Goal: Task Accomplishment & Management: Use online tool/utility

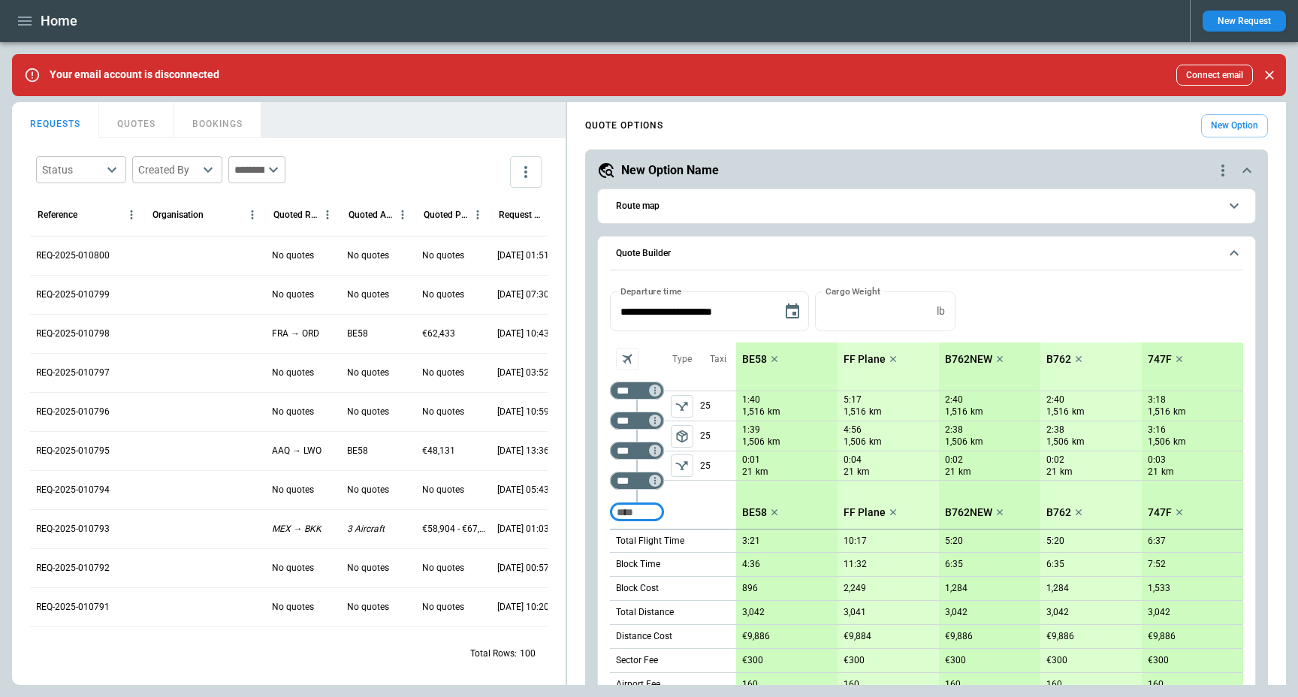
click at [122, 18] on div "Home" at bounding box center [595, 21] width 1166 height 26
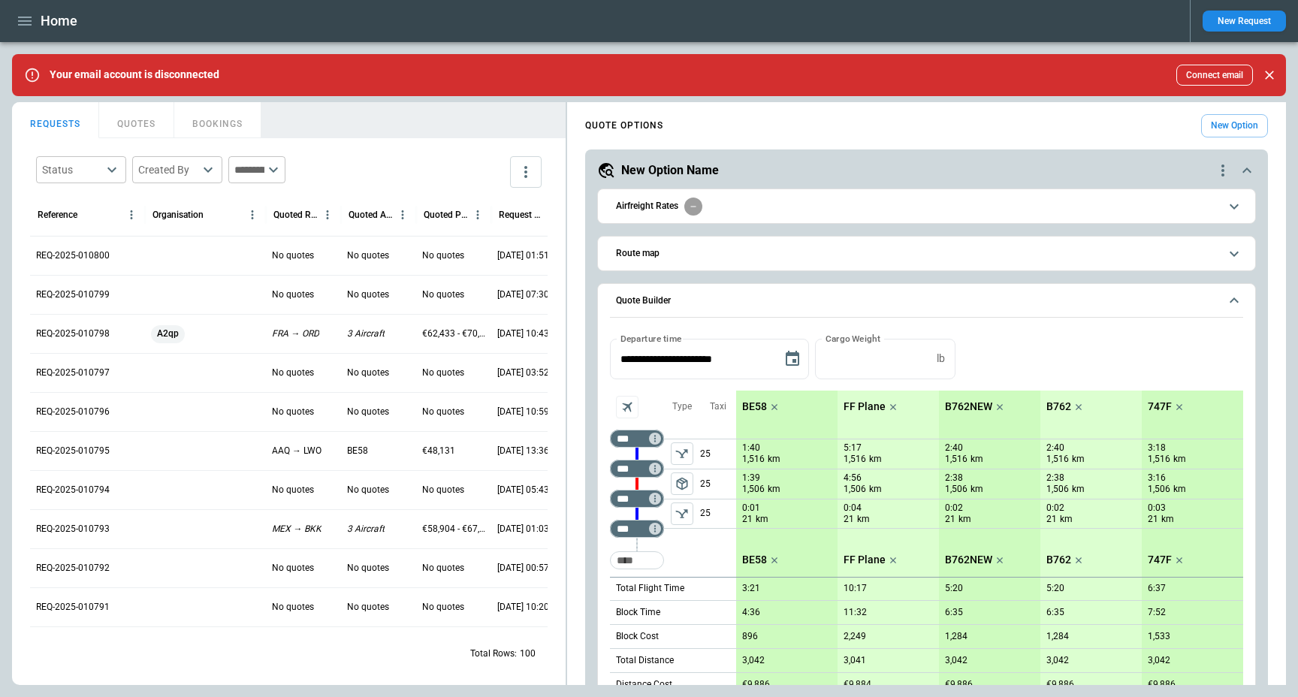
click at [735, 208] on span "Airfreight Rates" at bounding box center [917, 207] width 603 height 18
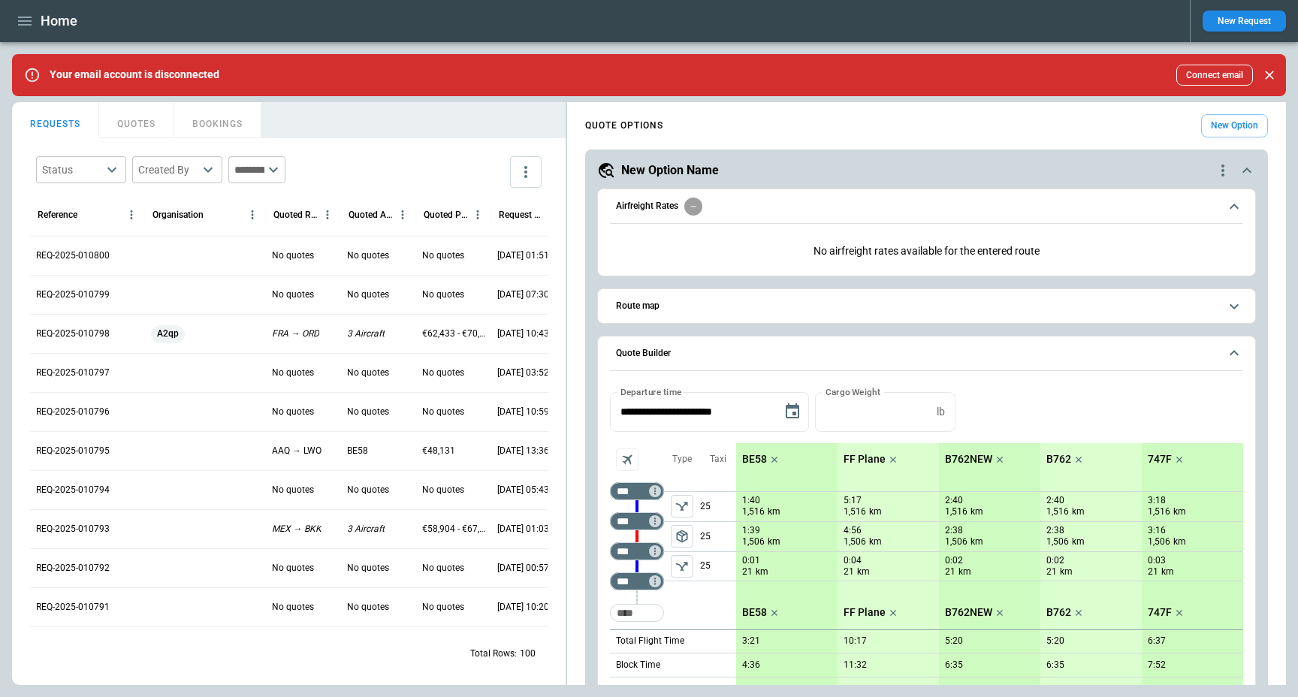
click at [735, 208] on span "Airfreight Rates" at bounding box center [917, 207] width 603 height 18
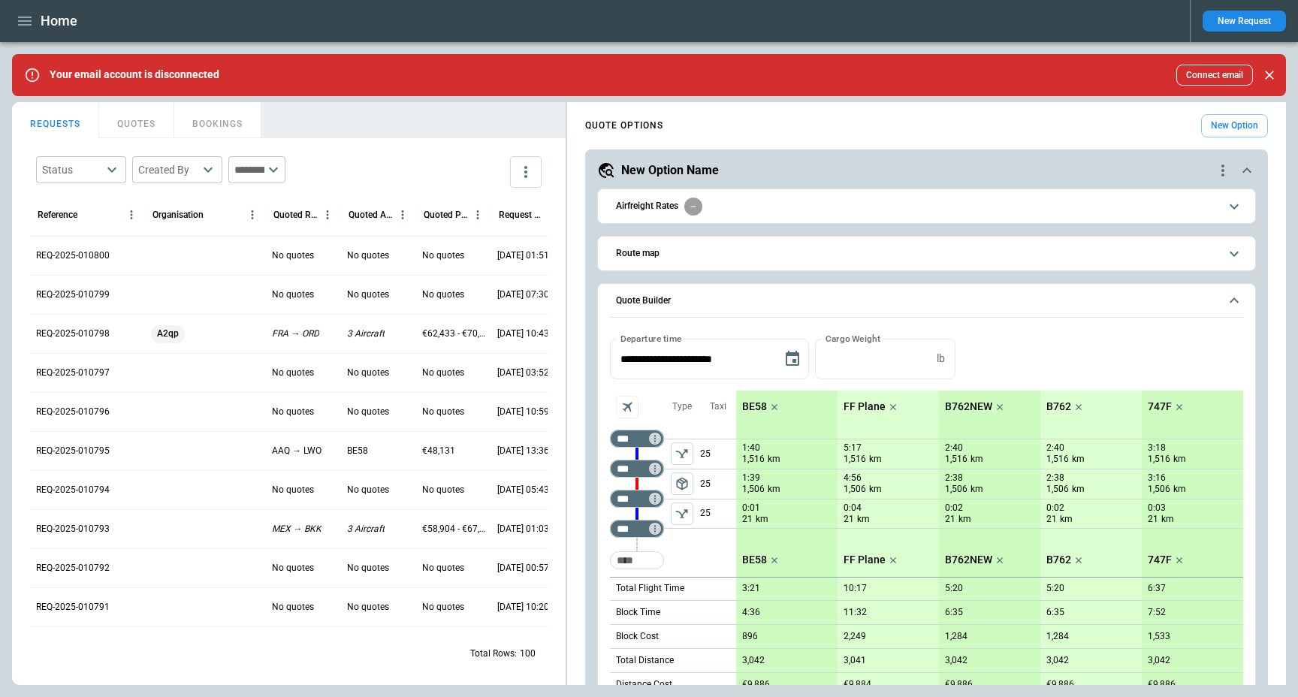
click at [723, 255] on span "Route map" at bounding box center [917, 254] width 603 height 10
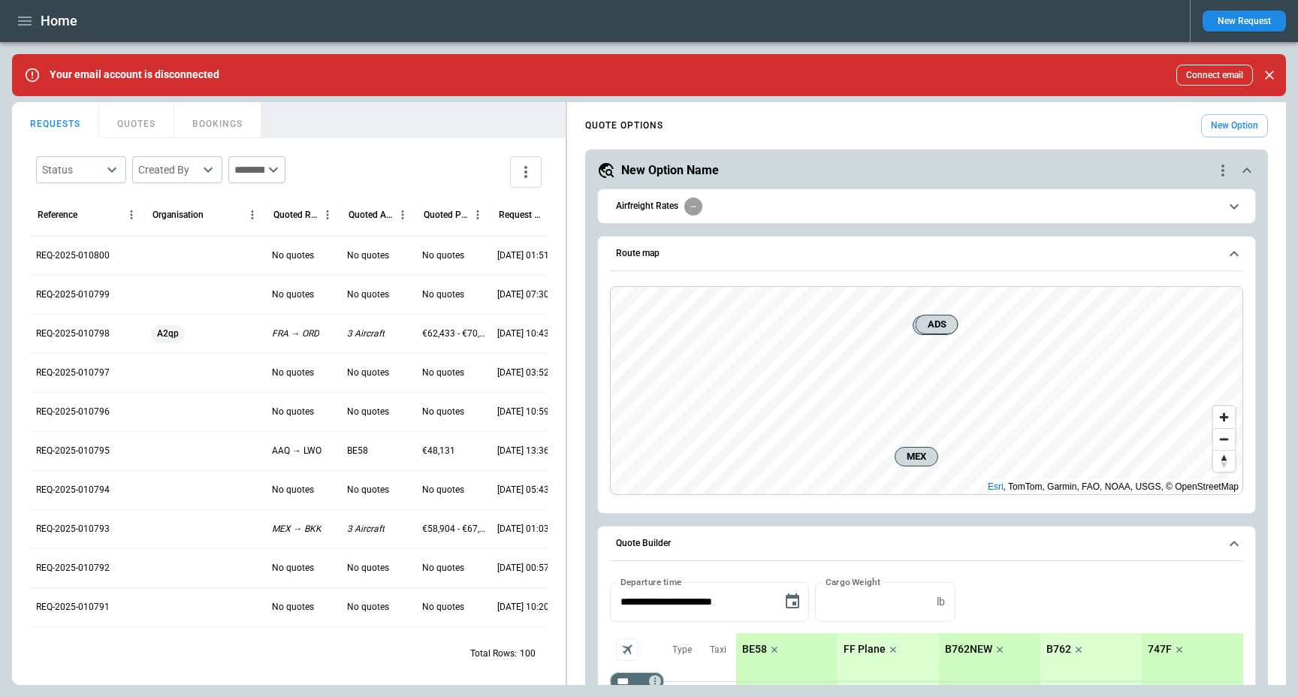
click at [715, 246] on button "Route map" at bounding box center [926, 254] width 633 height 35
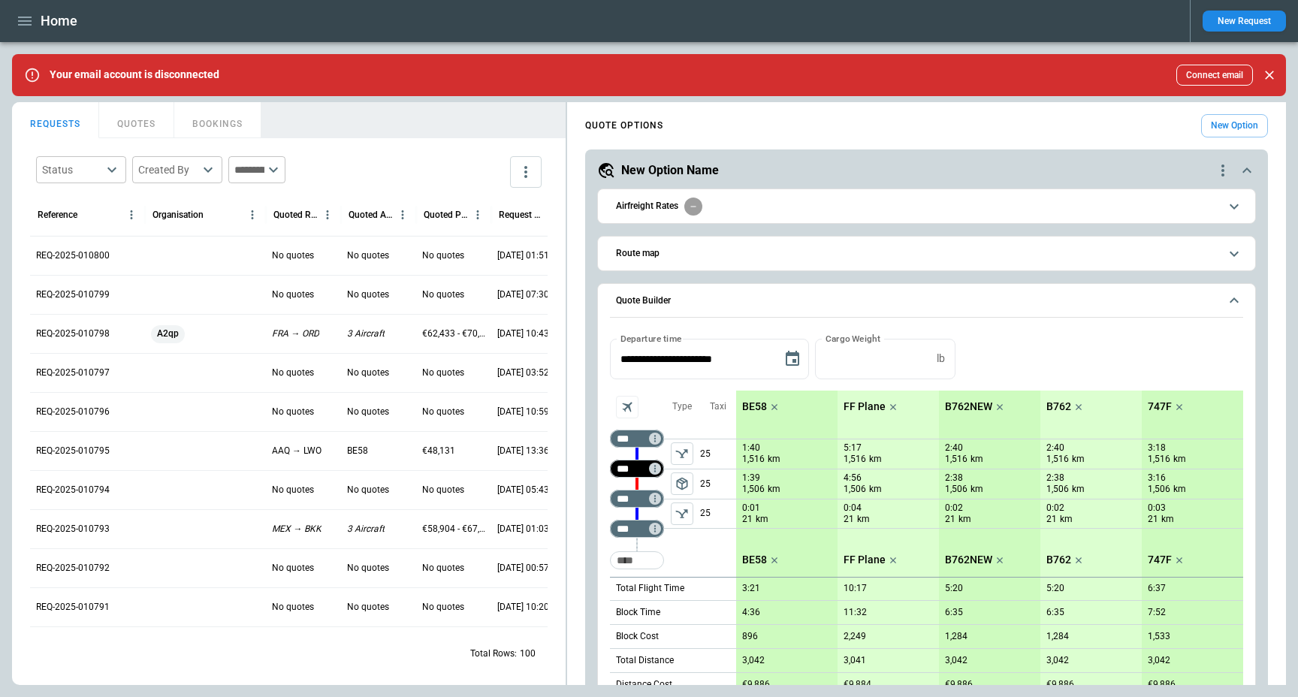
click at [624, 467] on input "***" at bounding box center [634, 468] width 42 height 15
type input "***"
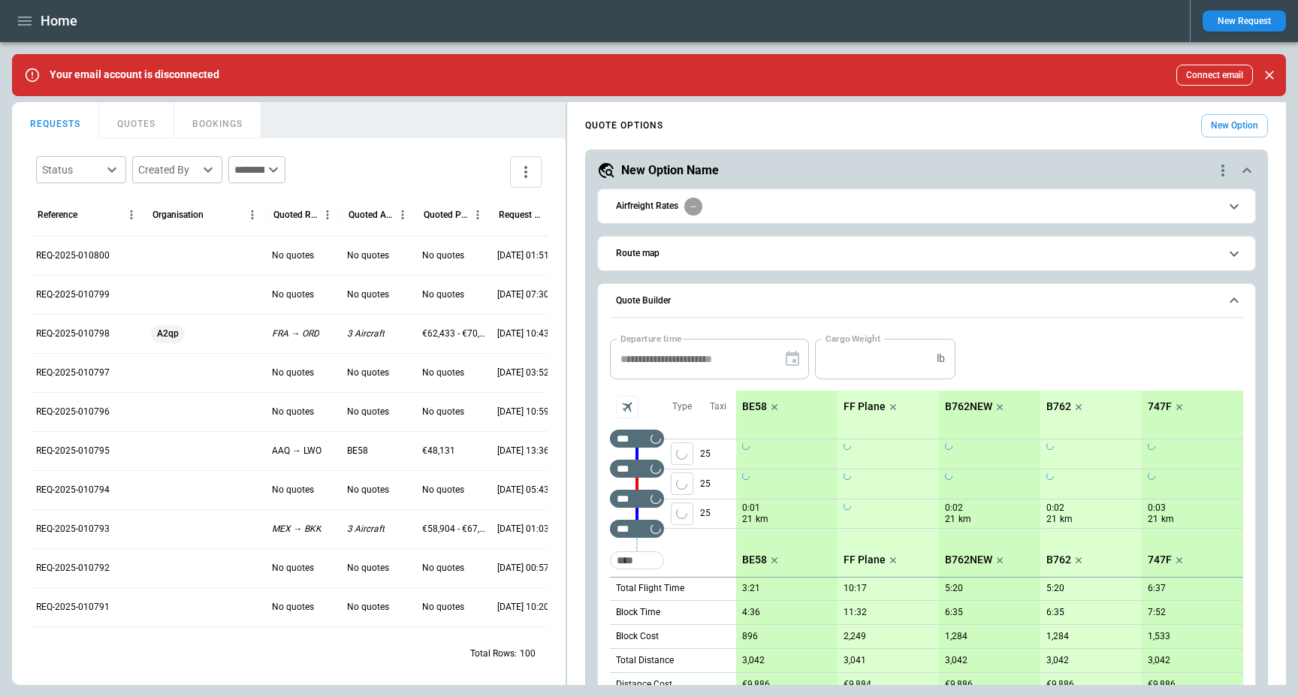
click at [602, 496] on div "**********" at bounding box center [926, 624] width 659 height 682
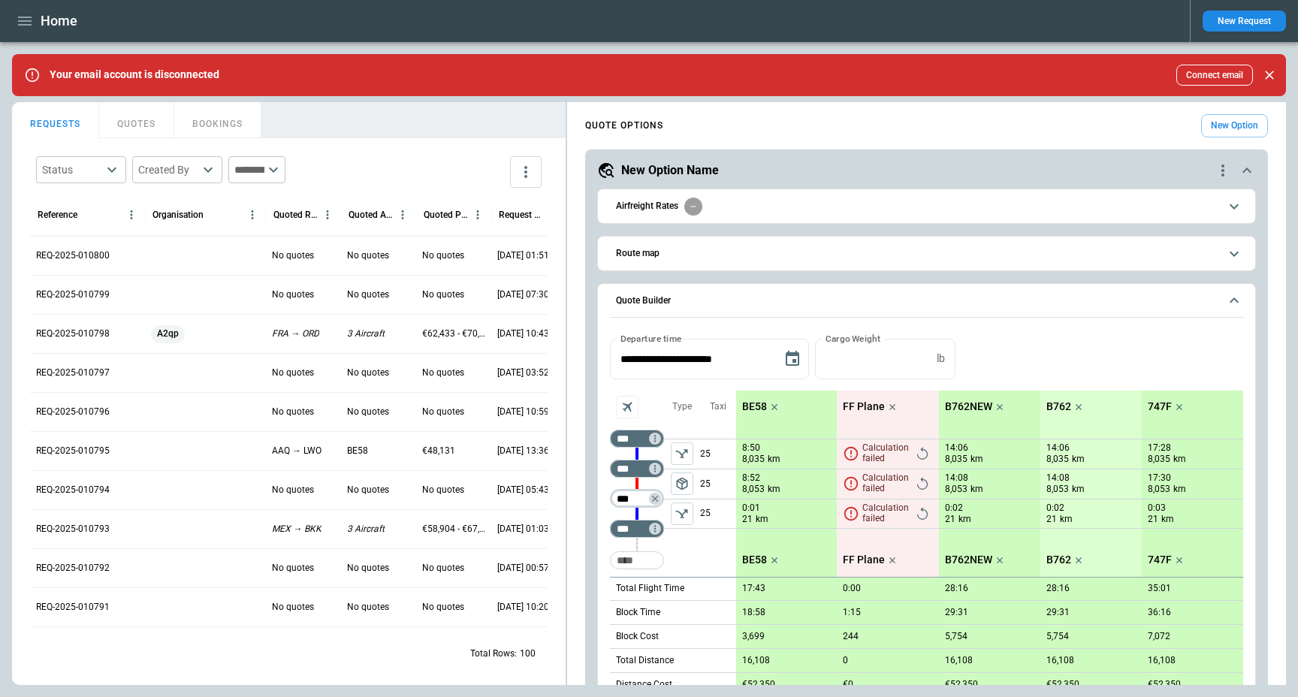
click at [630, 495] on input "***" at bounding box center [634, 498] width 42 height 15
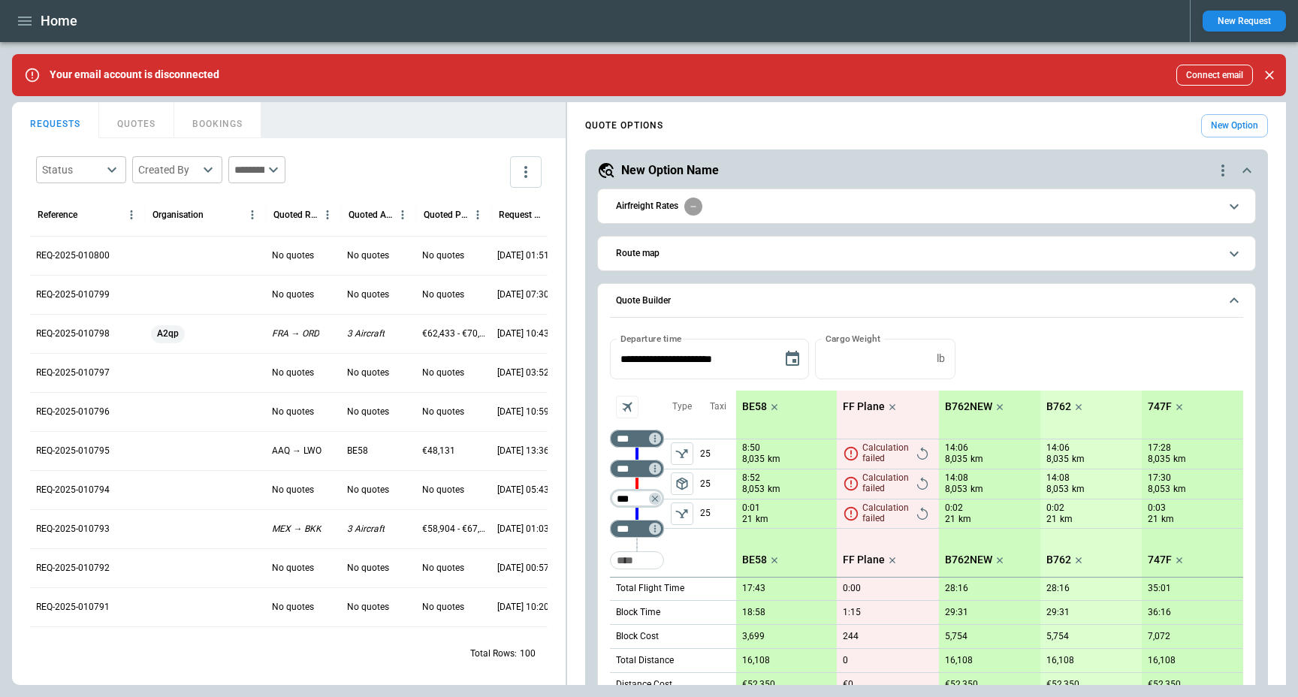
click at [630, 495] on input "***" at bounding box center [634, 498] width 42 height 15
type input "***"
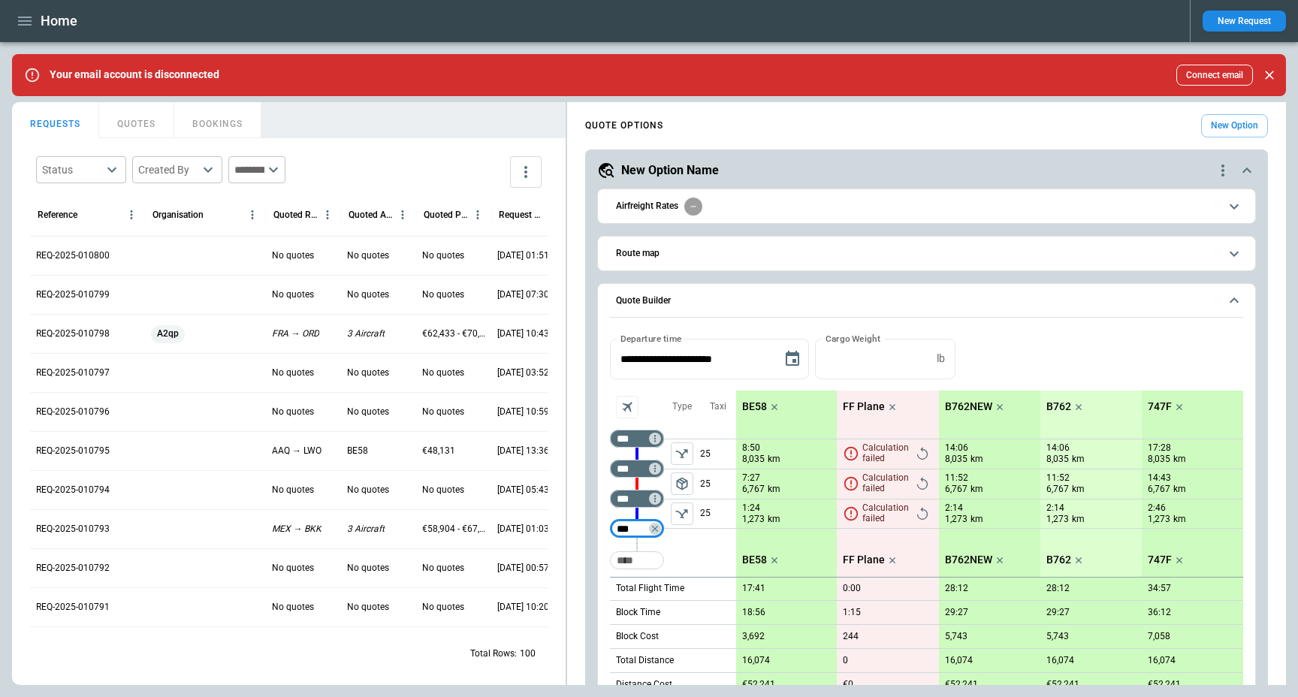
click at [767, 211] on span "Airfreight Rates" at bounding box center [917, 207] width 603 height 18
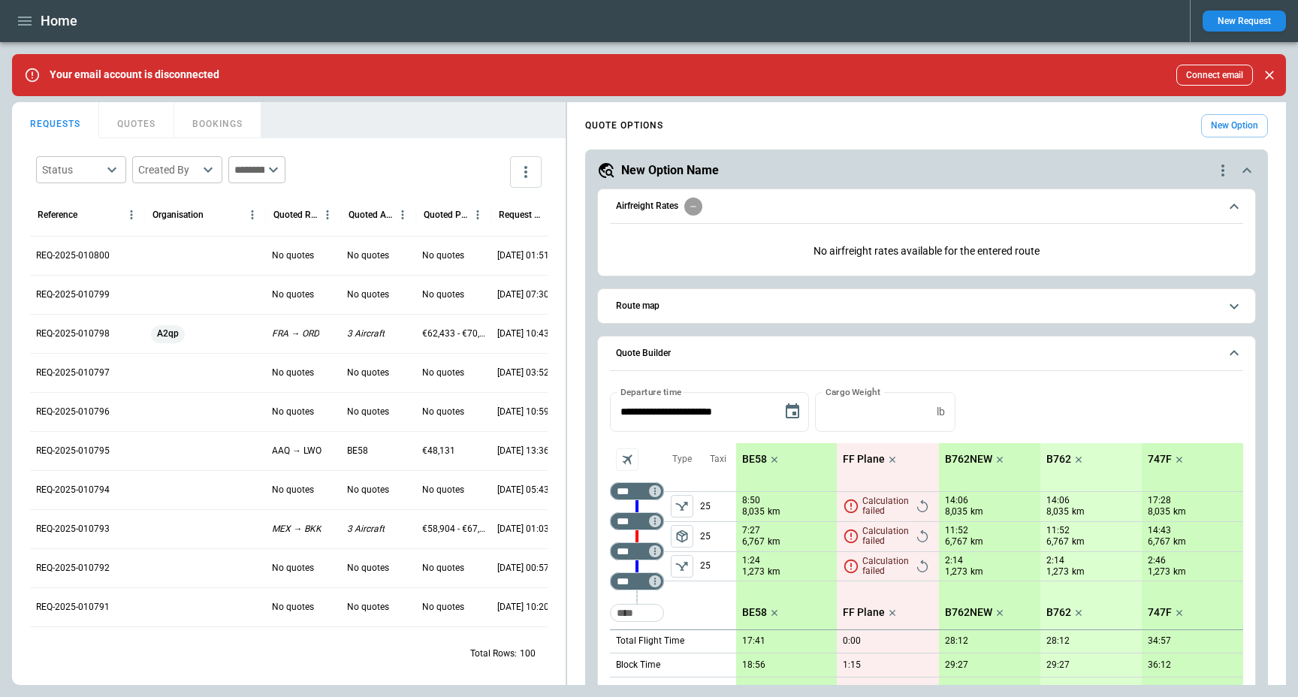
click at [767, 211] on span "Airfreight Rates" at bounding box center [917, 207] width 603 height 18
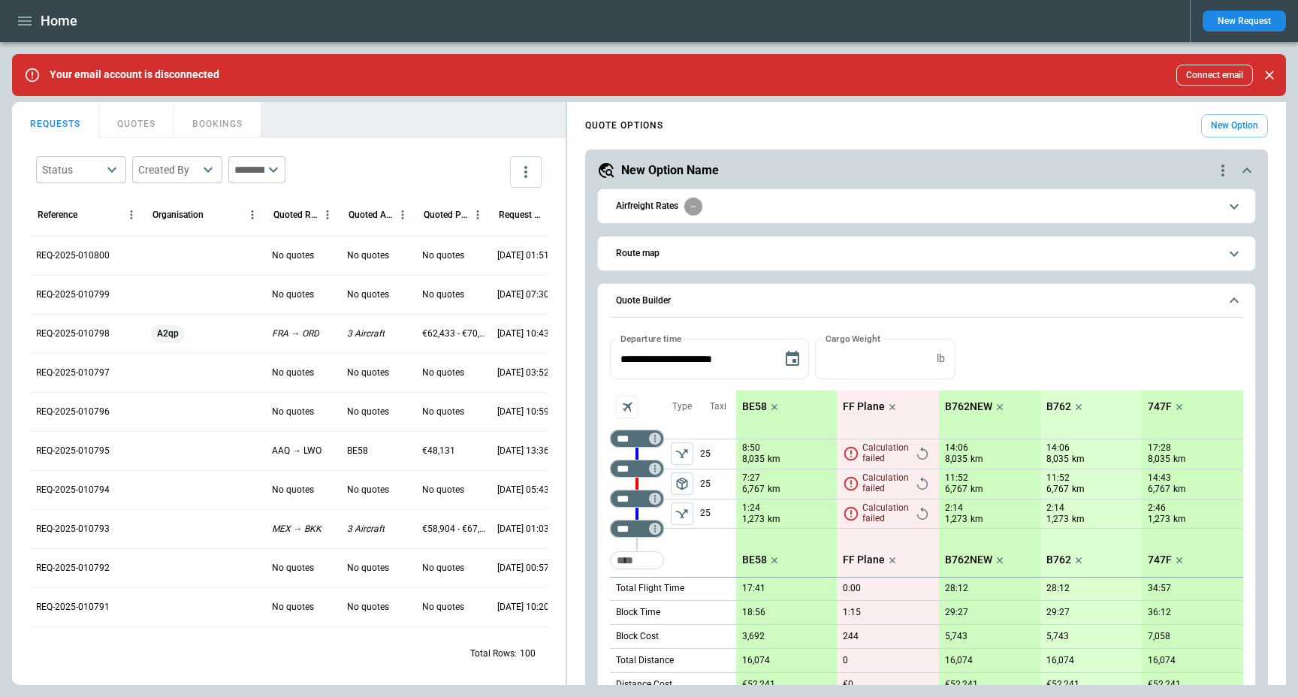
click at [702, 555] on div "Taxi 25 25 25" at bounding box center [718, 484] width 36 height 186
click at [695, 261] on button "Route map" at bounding box center [926, 254] width 633 height 34
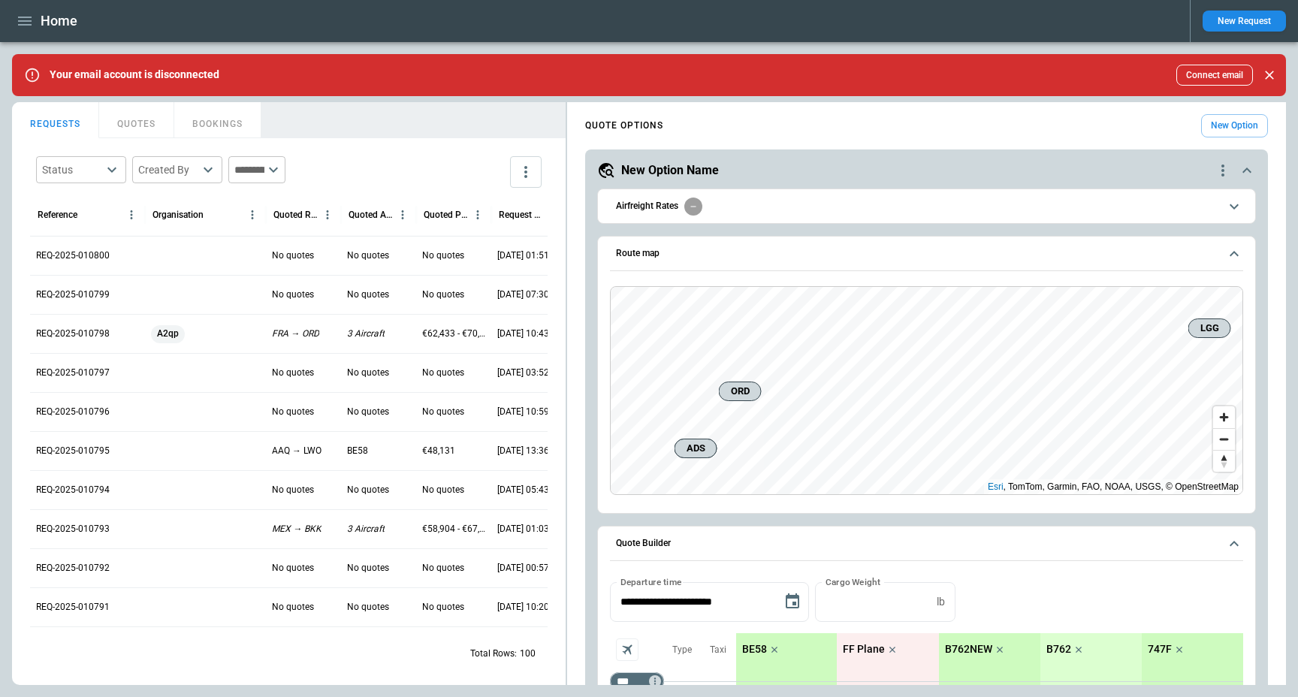
click at [790, 260] on button "Route map" at bounding box center [926, 254] width 633 height 35
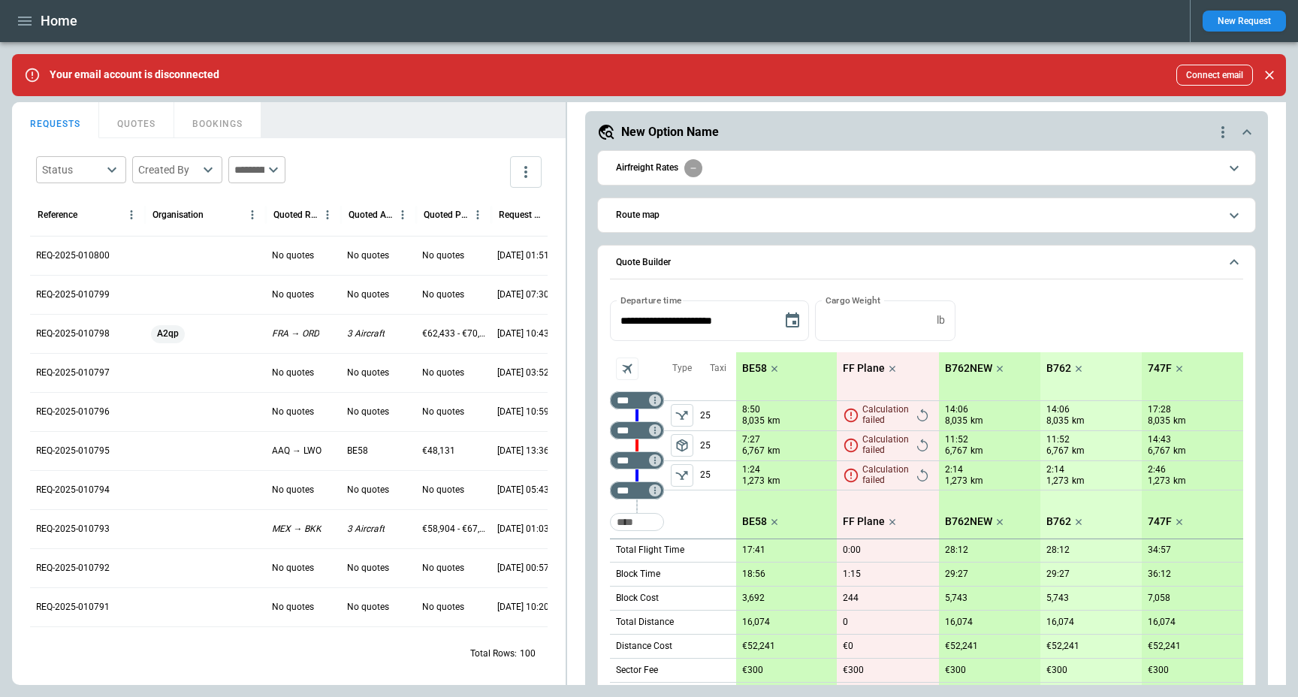
scroll to position [83, 0]
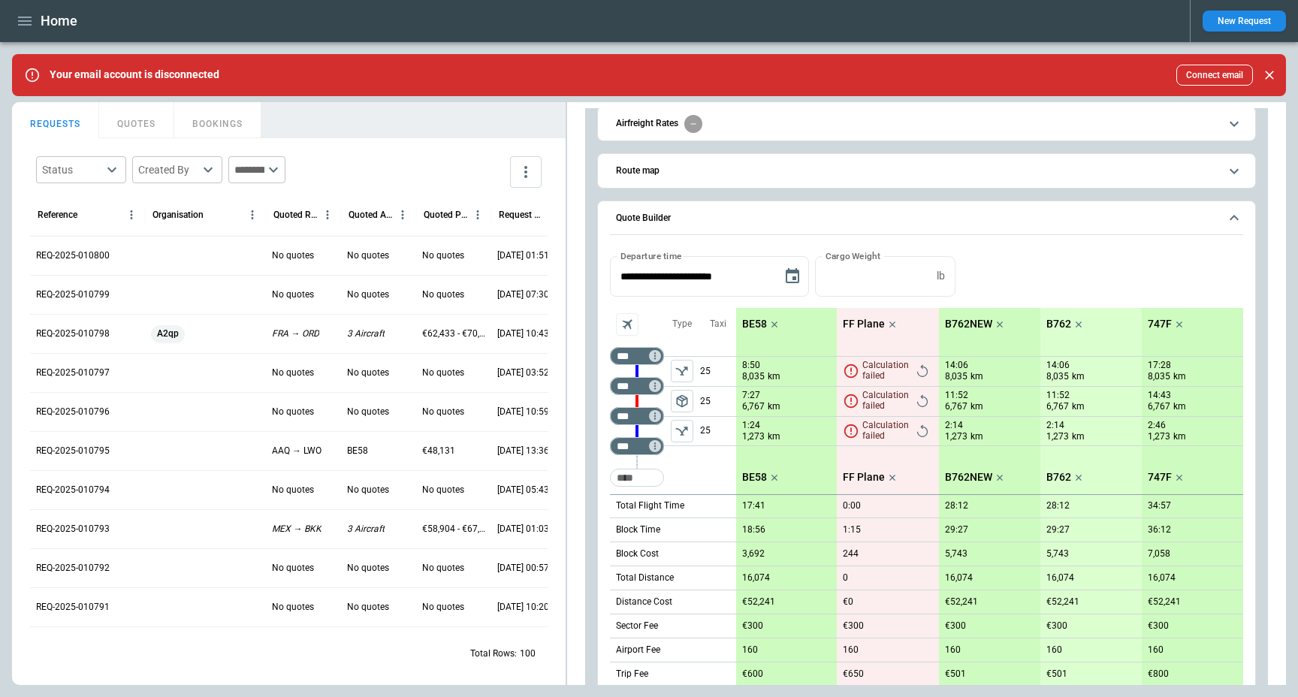
click at [698, 474] on div "Type package_2" at bounding box center [682, 401] width 36 height 186
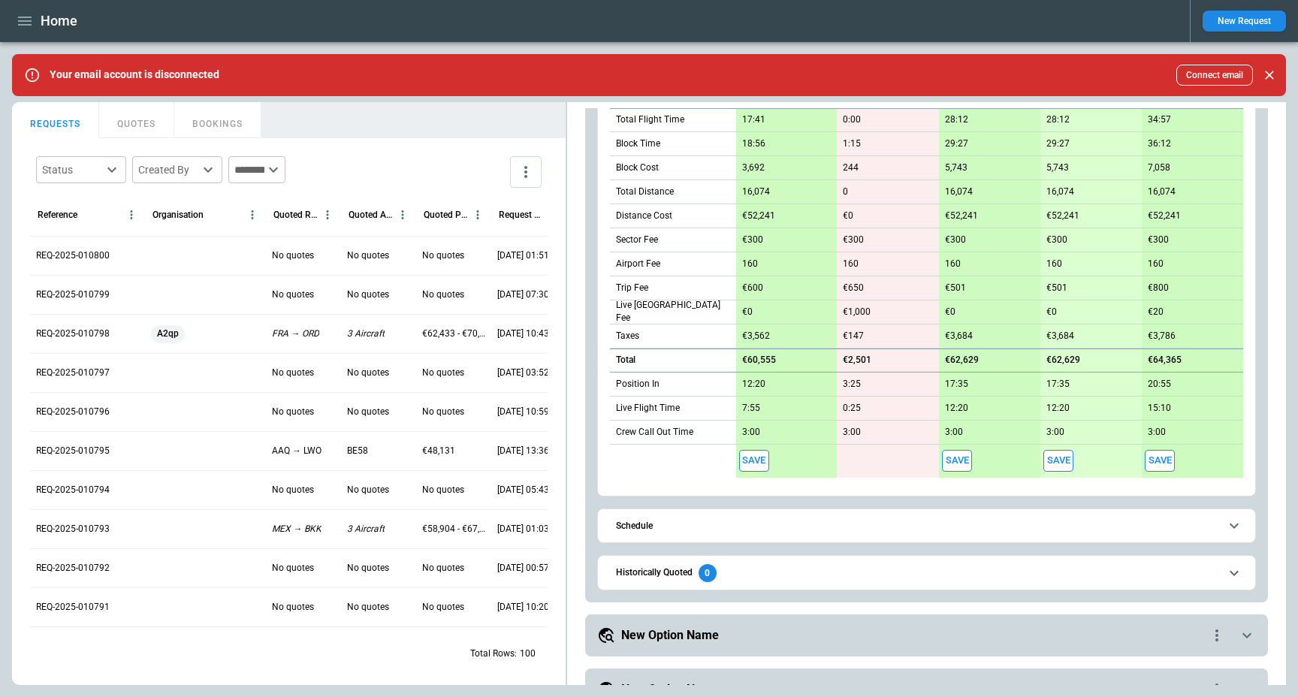
scroll to position [580, 0]
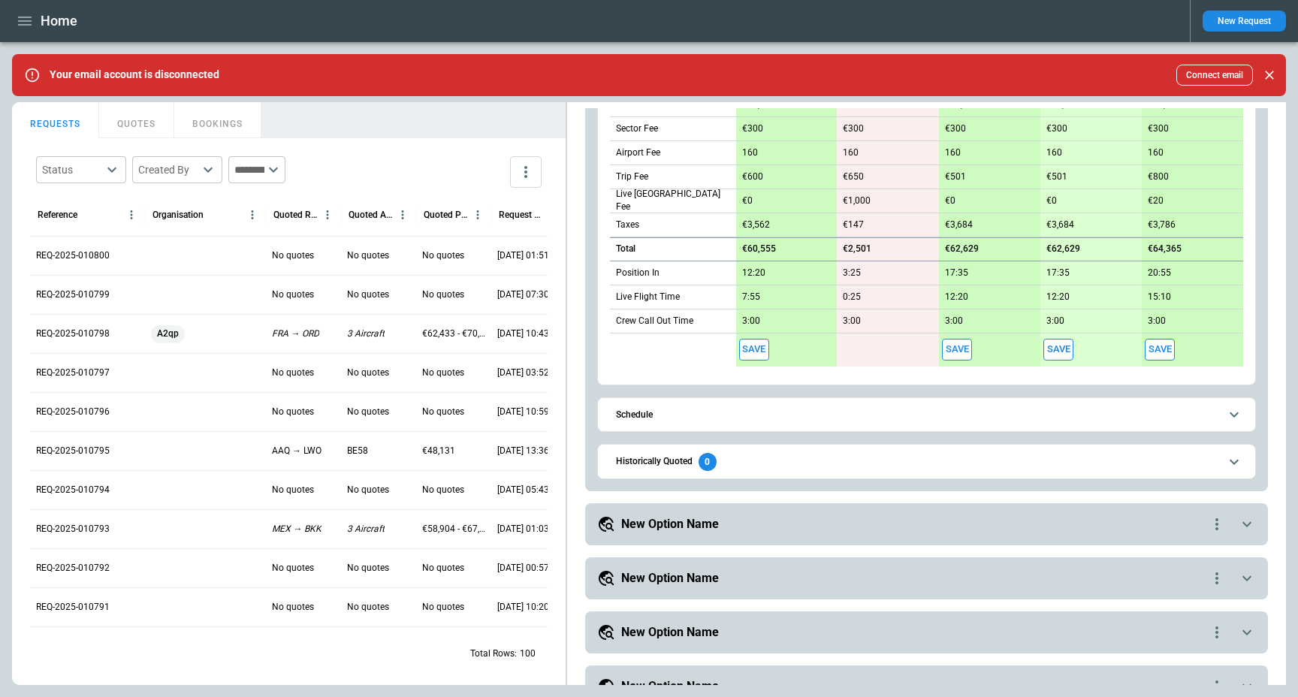
click at [682, 464] on h6 "Historically Quoted" at bounding box center [654, 462] width 77 height 10
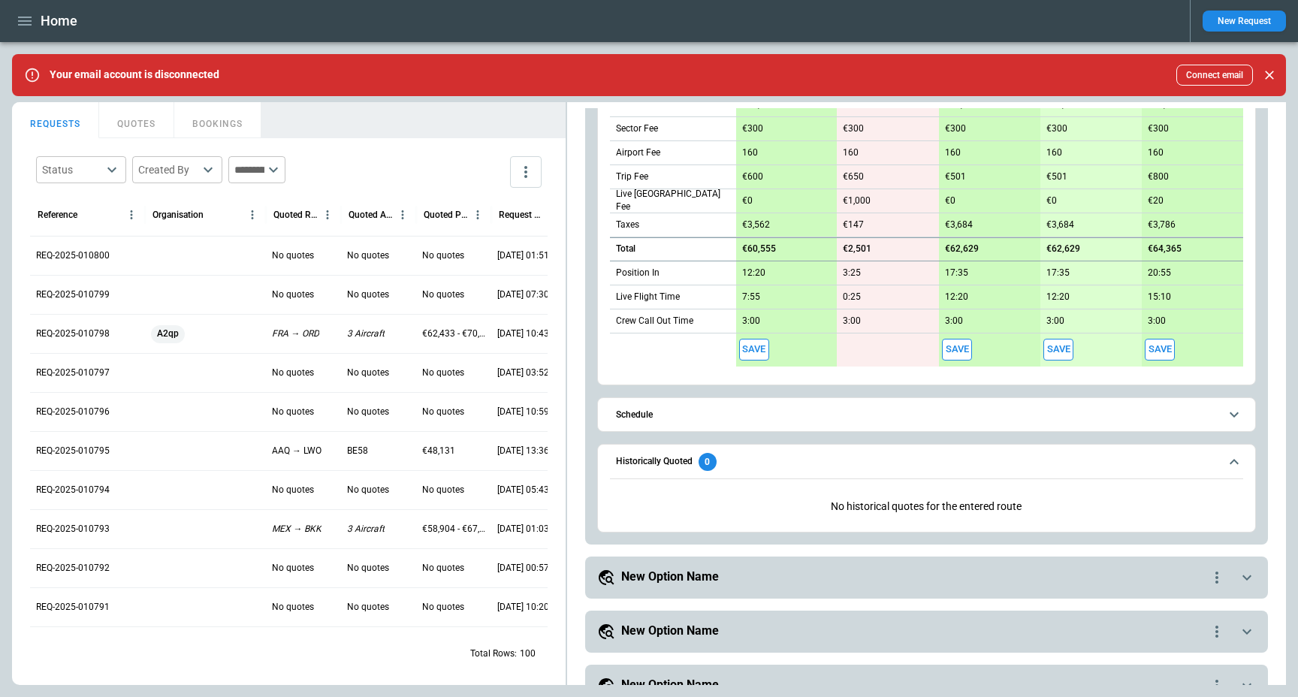
click at [682, 464] on h6 "Historically Quoted" at bounding box center [654, 462] width 77 height 10
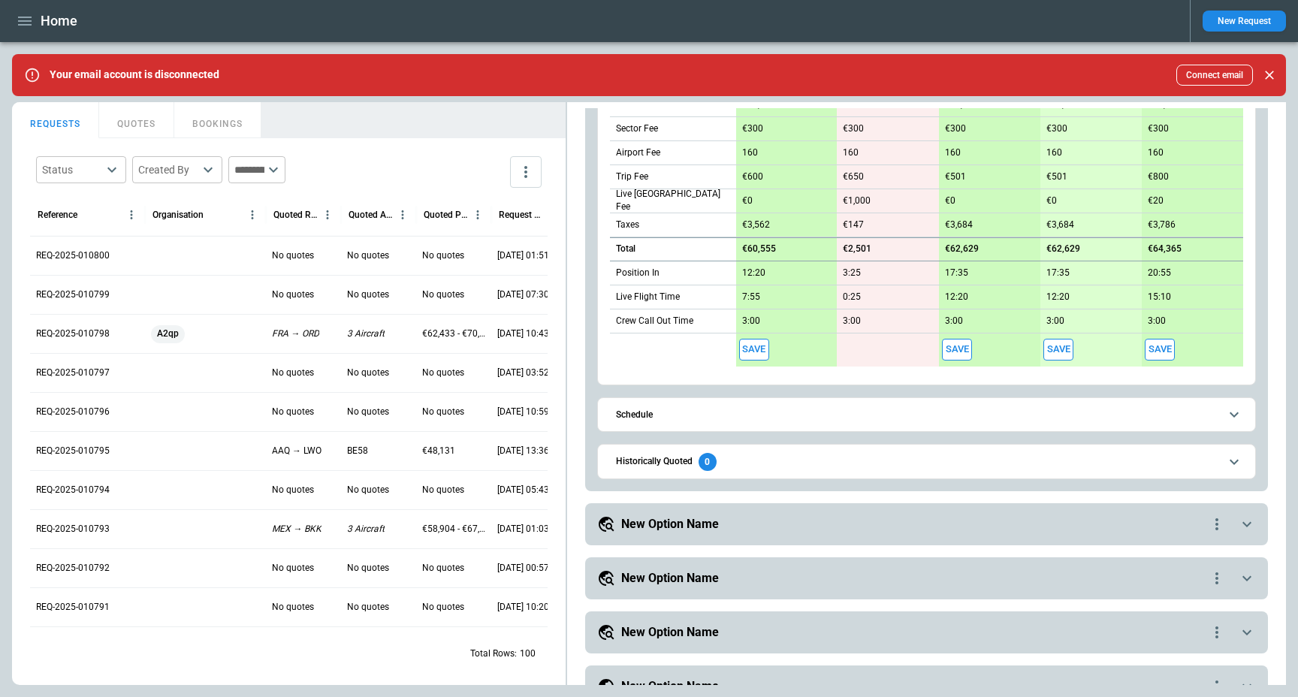
click at [664, 413] on span "Schedule" at bounding box center [917, 415] width 603 height 10
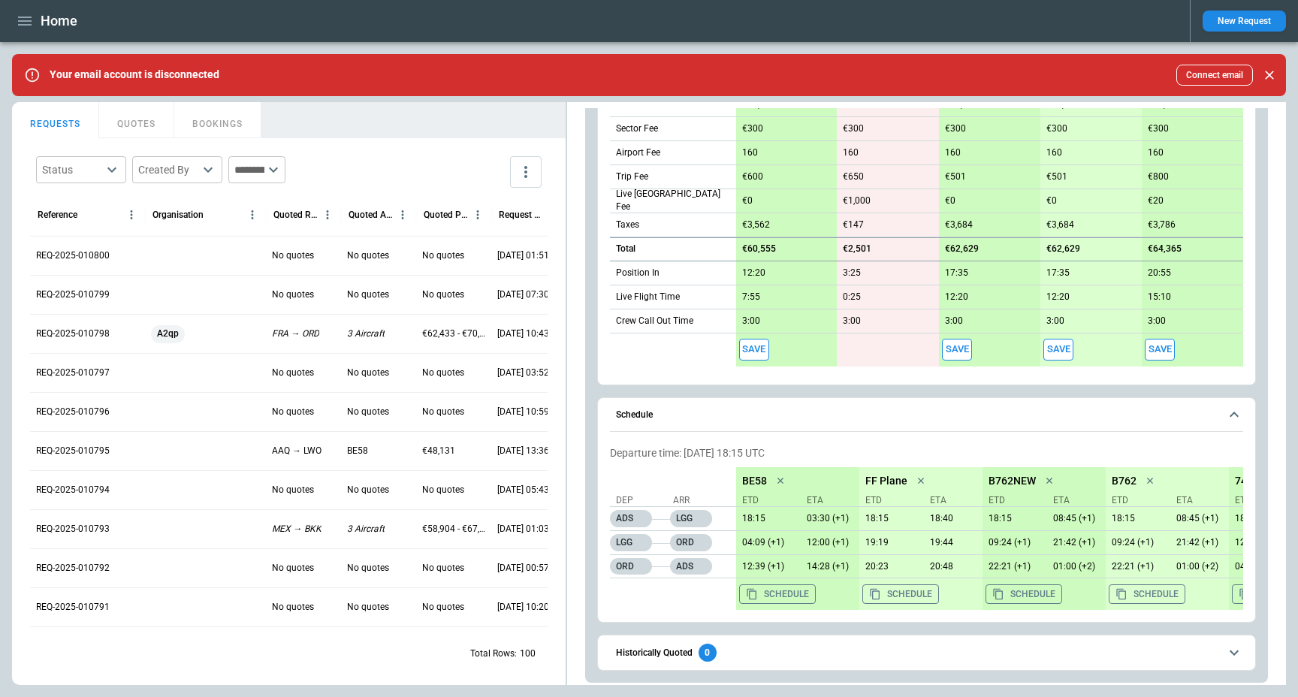
click at [664, 413] on span "Schedule" at bounding box center [917, 415] width 603 height 10
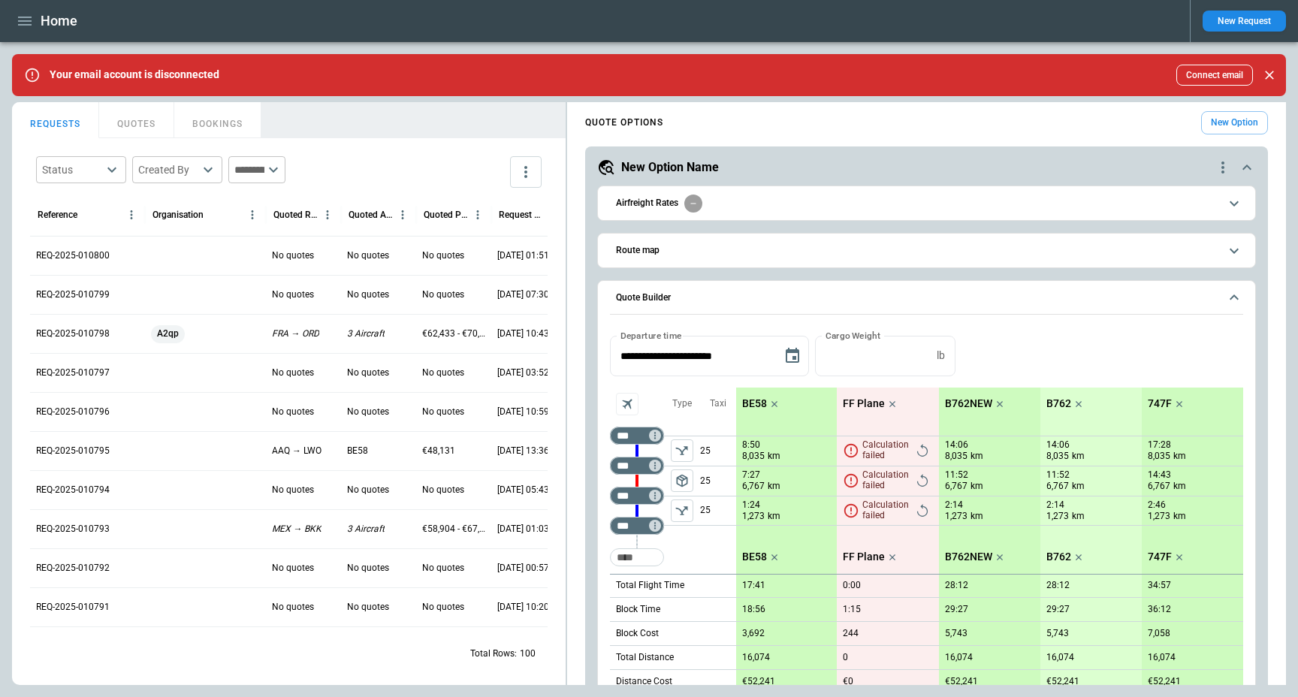
scroll to position [0, 0]
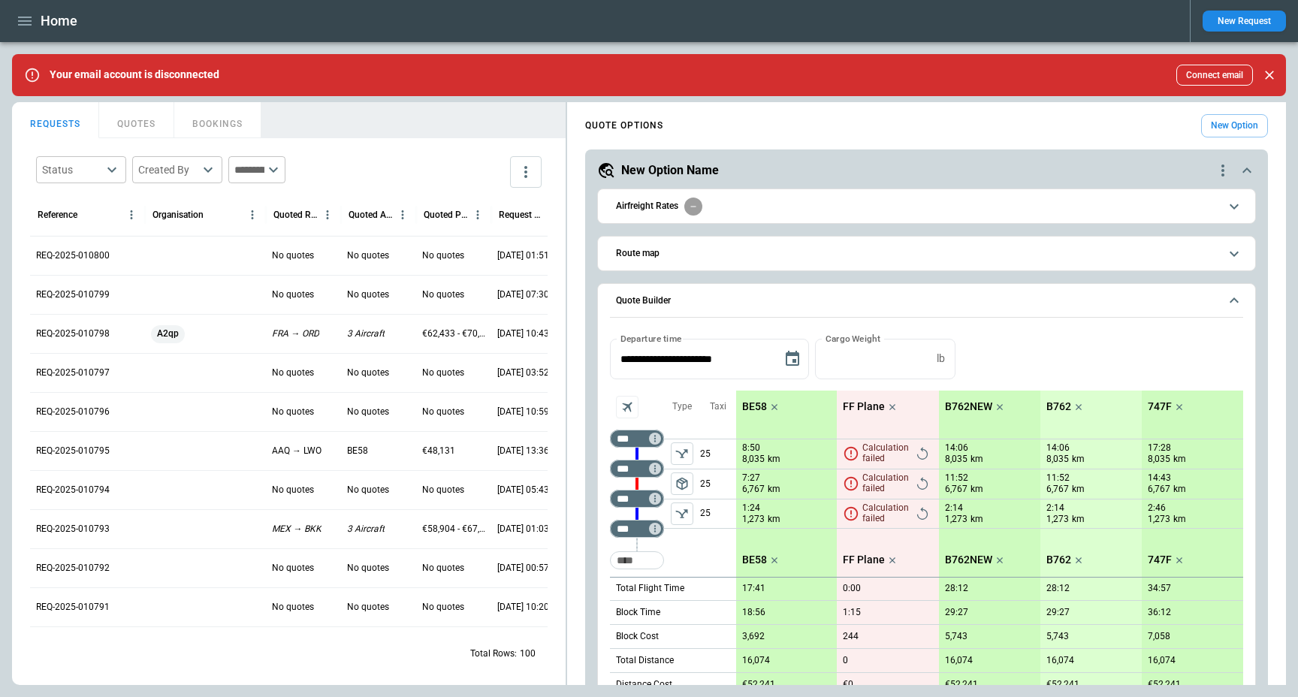
click at [793, 204] on span "Airfreight Rates" at bounding box center [917, 207] width 603 height 18
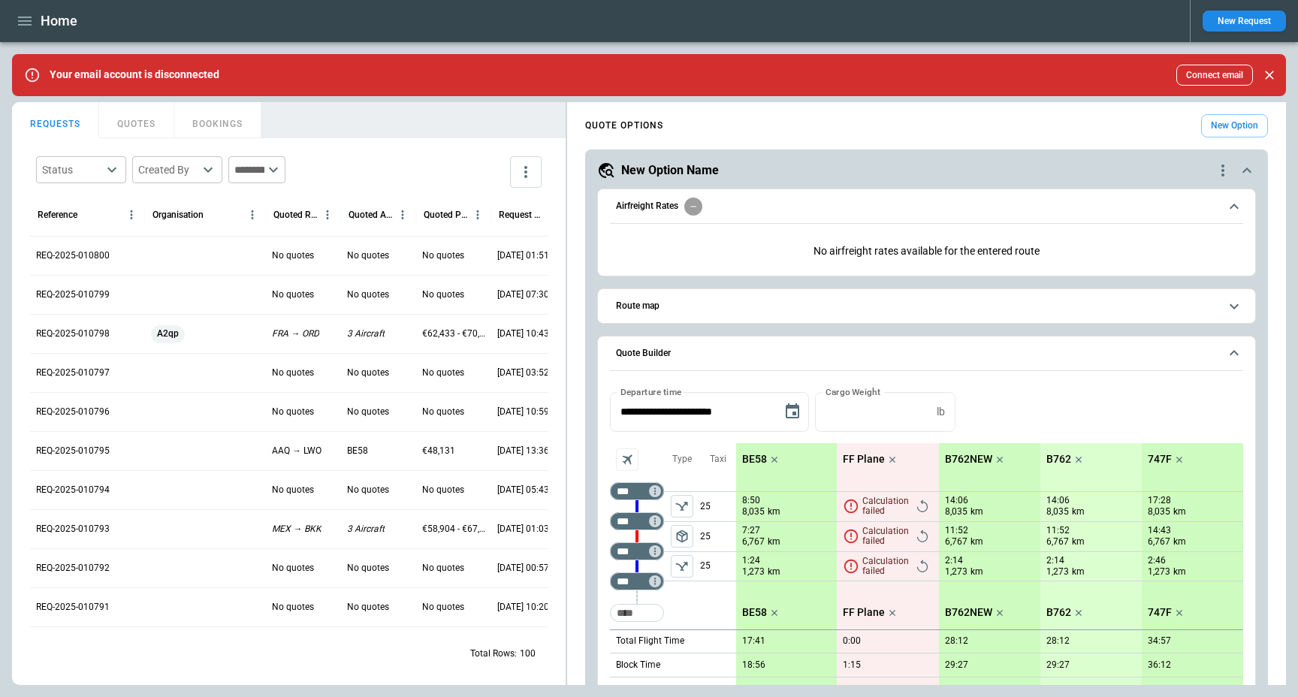
click at [793, 204] on span "Airfreight Rates" at bounding box center [917, 207] width 603 height 18
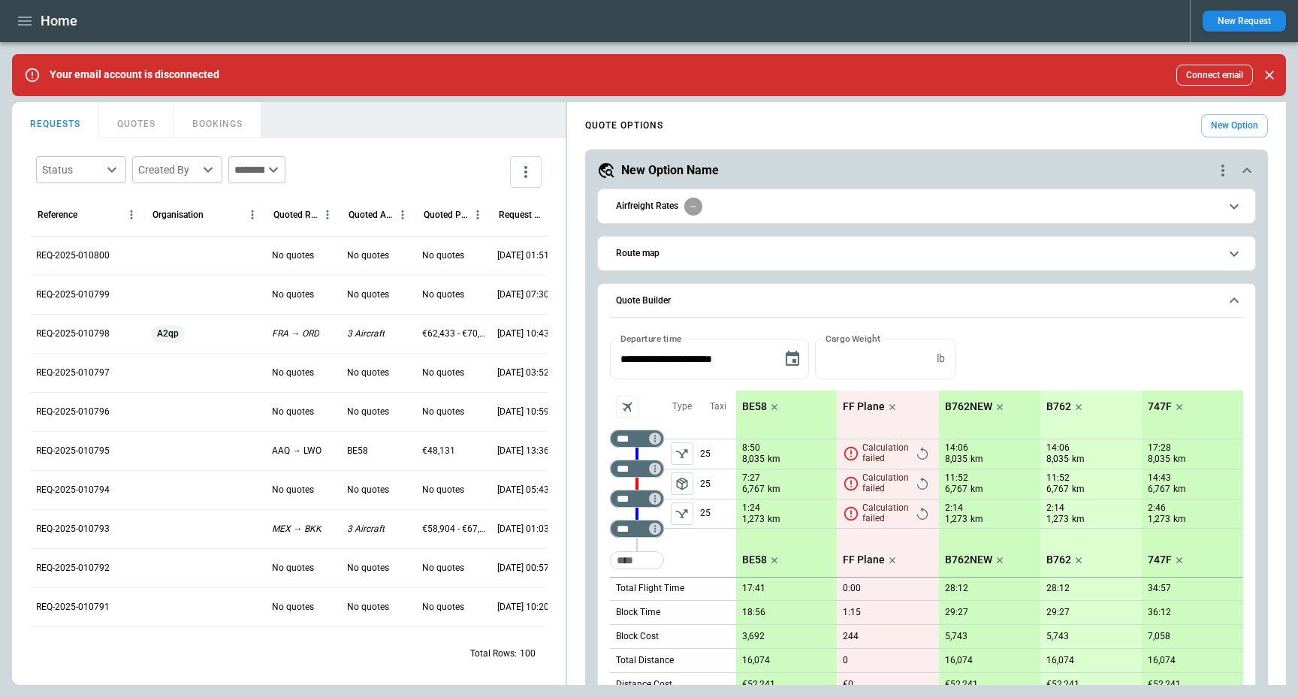
click at [54, 326] on div "REQ-2025-010798" at bounding box center [87, 333] width 115 height 39
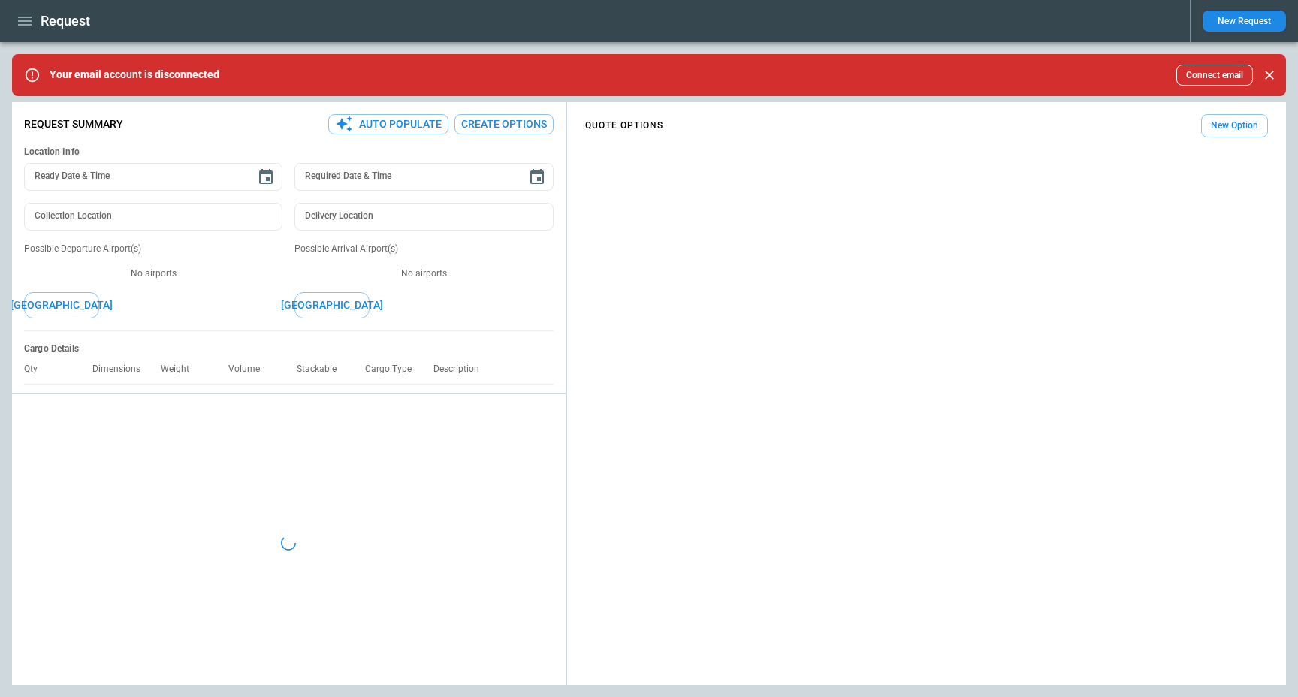
type input "**********"
type input "*******"
type input "***"
type textarea "*"
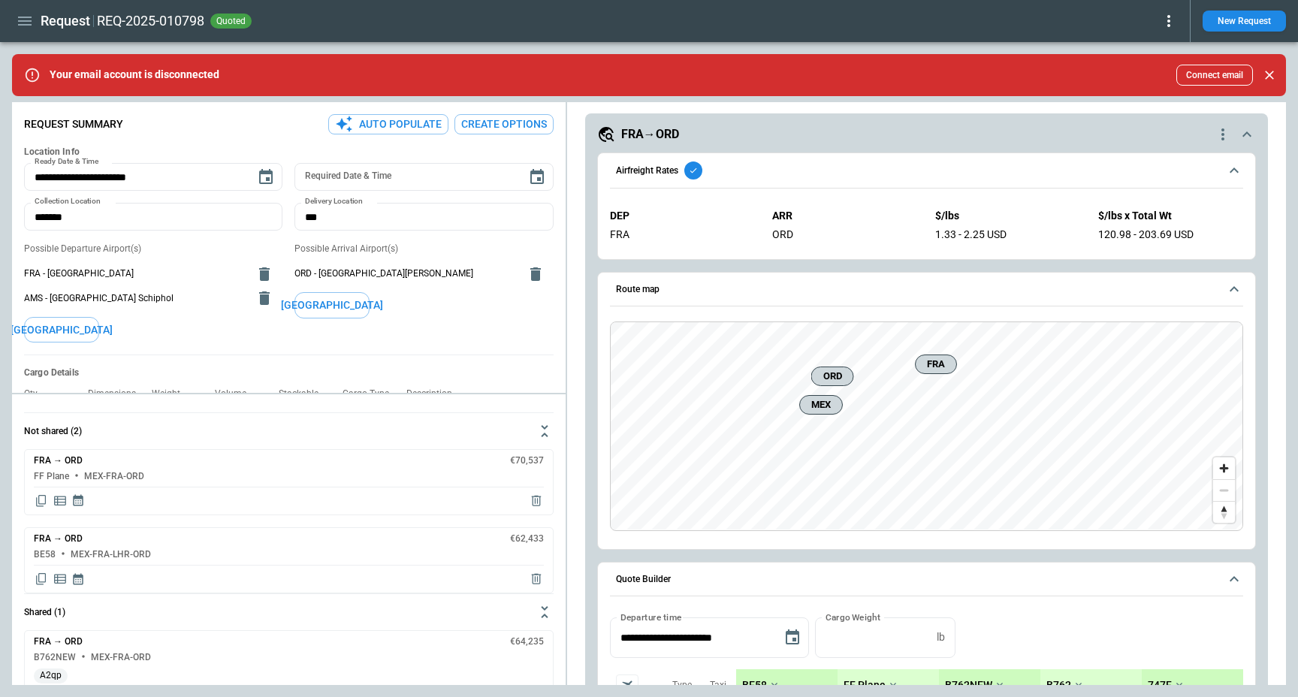
scroll to position [322, 0]
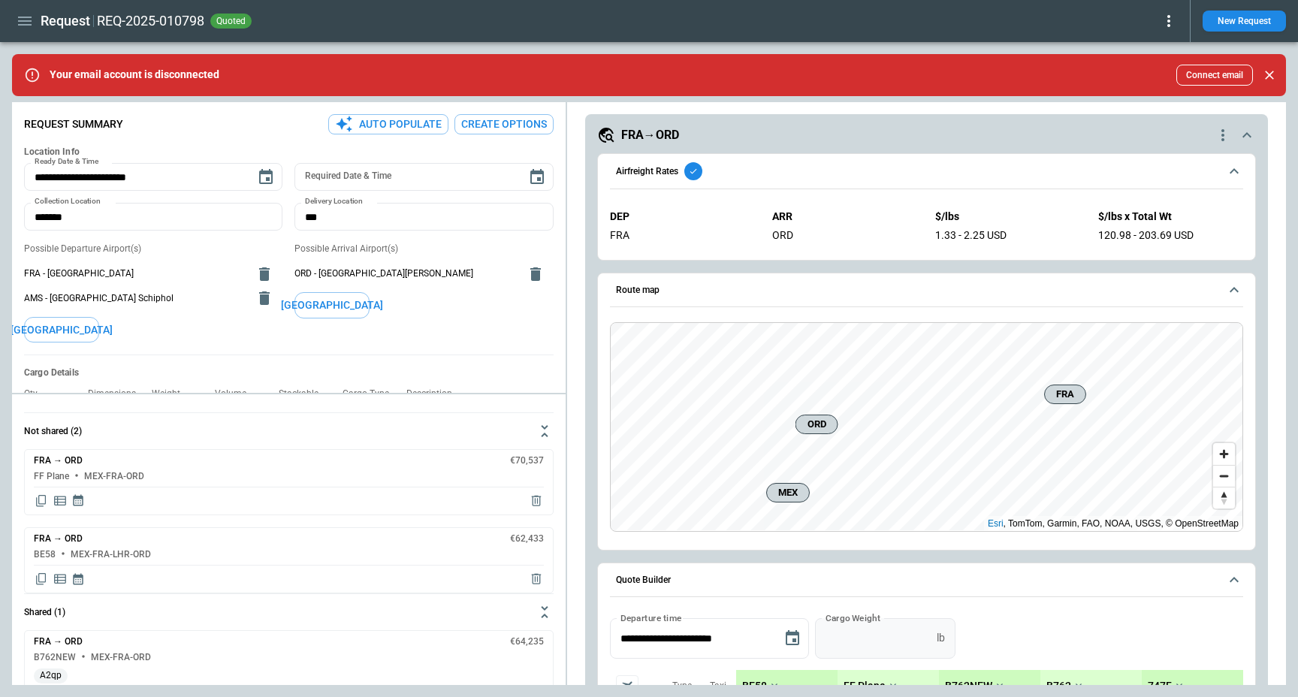
click at [854, 638] on input "***" at bounding box center [873, 638] width 116 height 40
type input "****"
click at [1010, 623] on button "Apply" at bounding box center [986, 638] width 48 height 40
click at [823, 289] on span "Route map" at bounding box center [917, 291] width 603 height 10
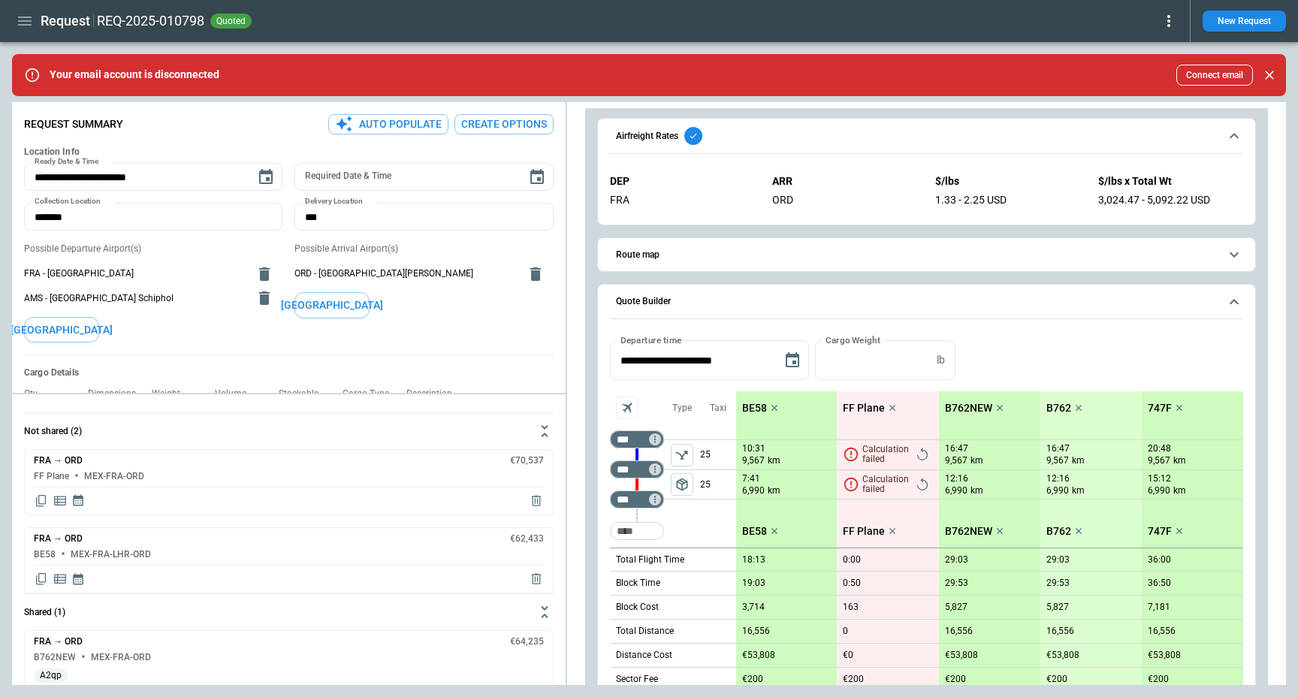
scroll to position [356, 0]
click at [999, 143] on span "Airfreight Rates" at bounding box center [917, 137] width 603 height 18
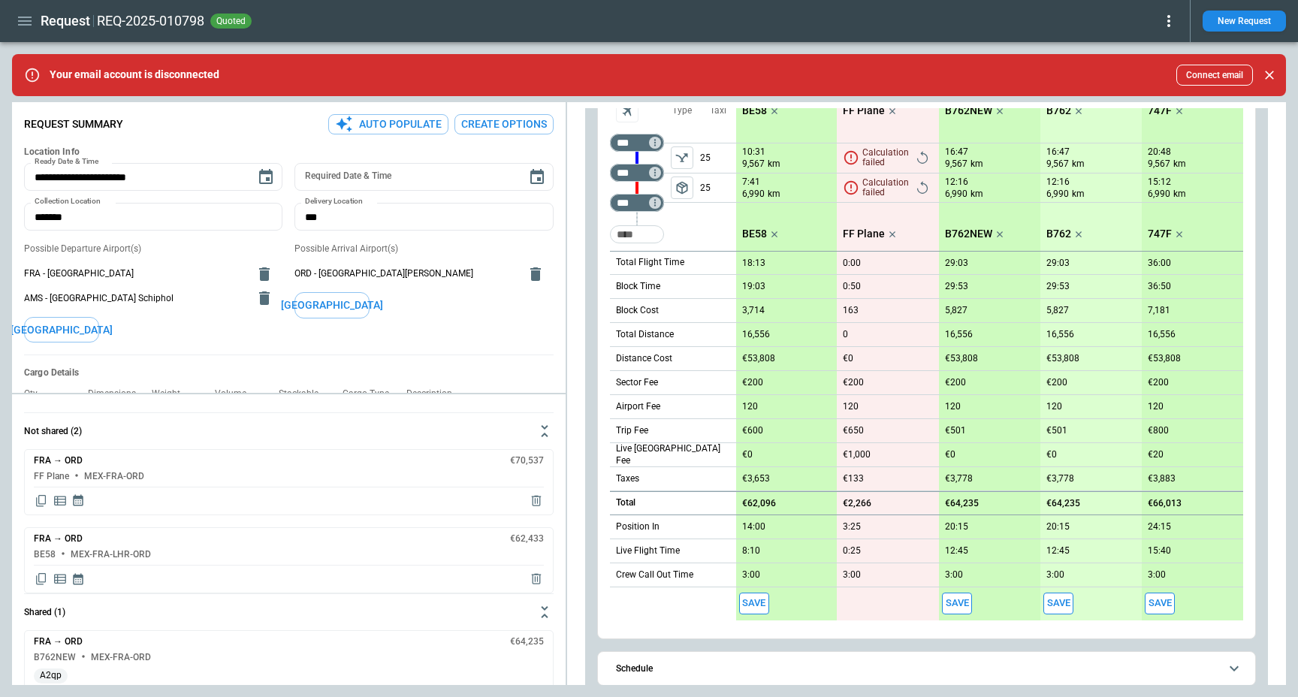
scroll to position [703, 0]
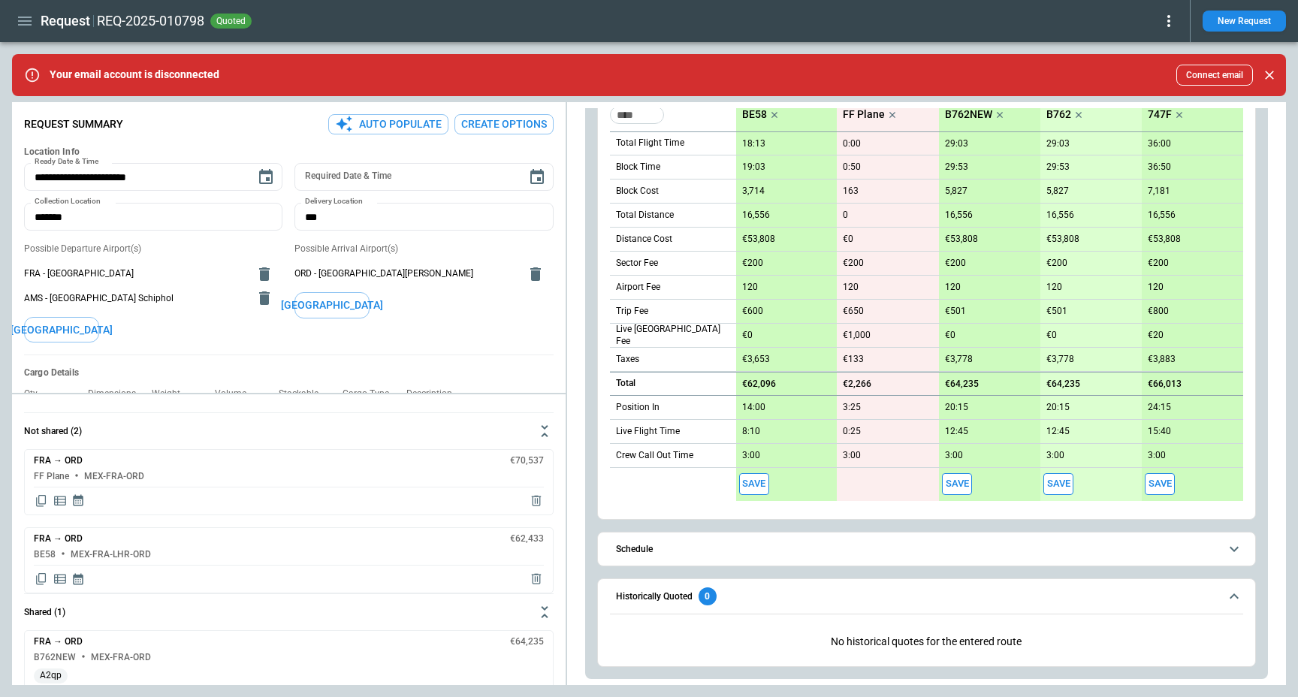
click at [833, 588] on span "Historically Quoted 0" at bounding box center [917, 597] width 603 height 18
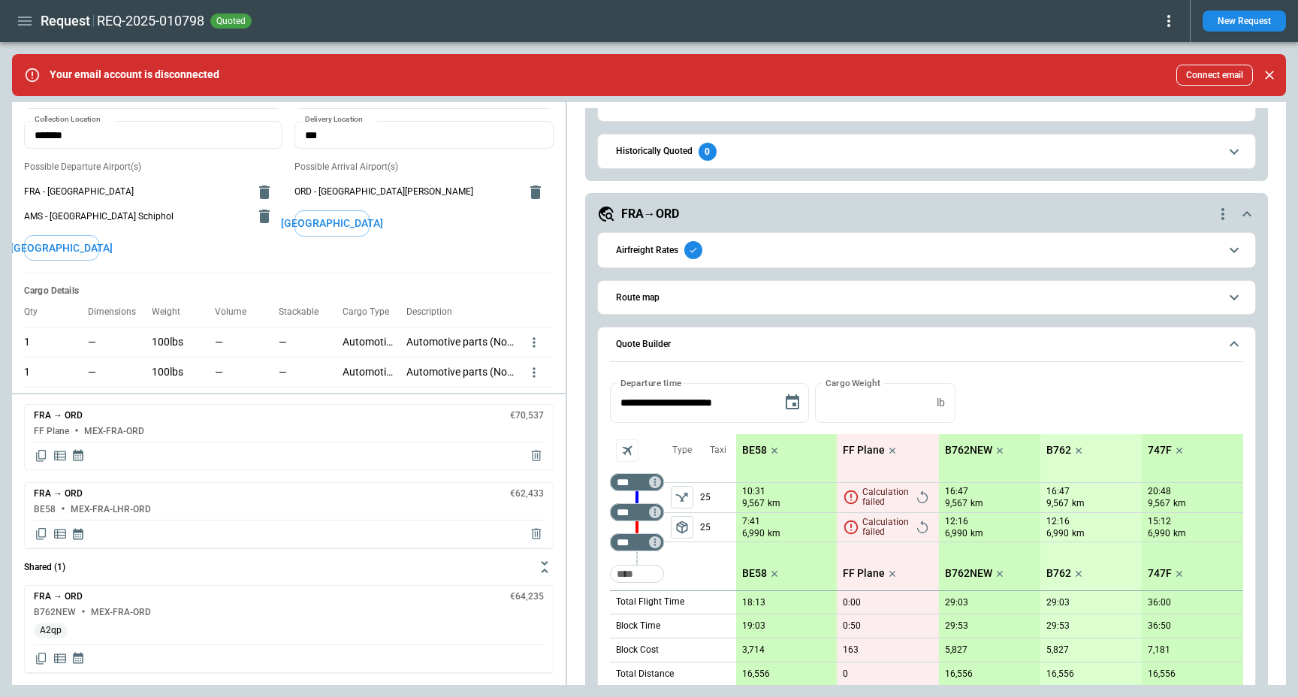
scroll to position [0, 0]
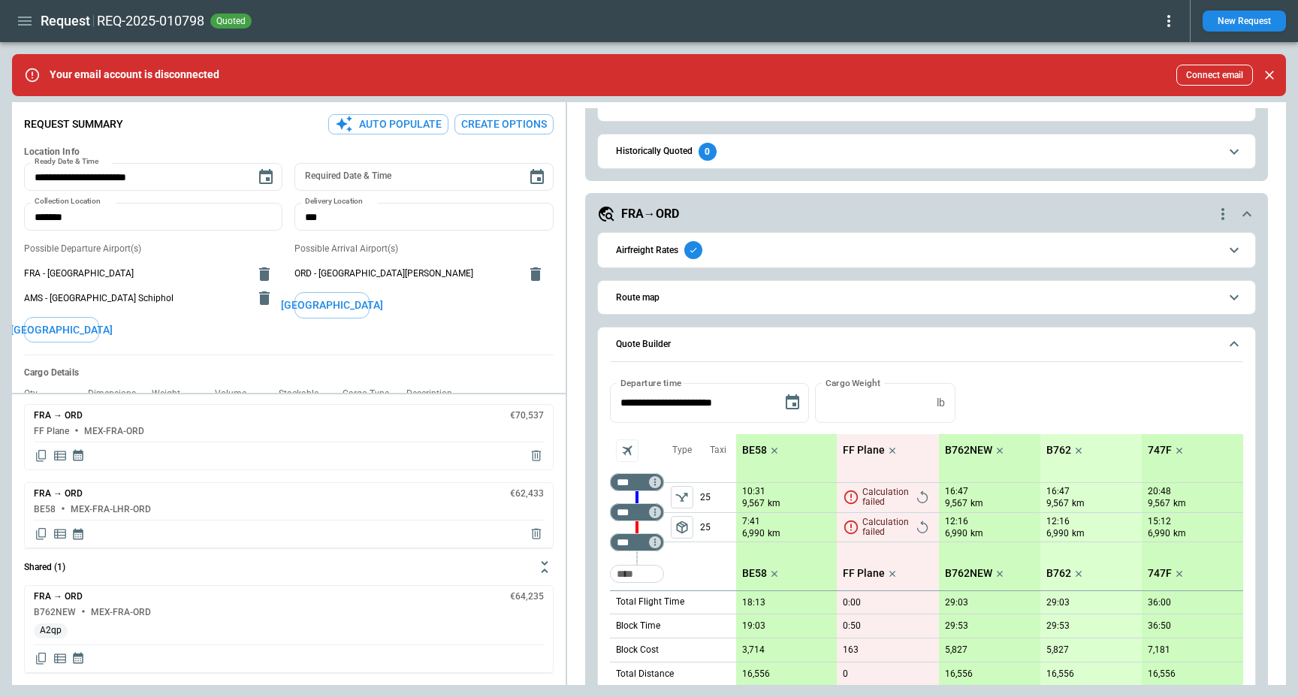
click at [736, 204] on div "**********" at bounding box center [926, 639] width 683 height 892
click at [727, 217] on div "FRA→ORD" at bounding box center [905, 214] width 617 height 18
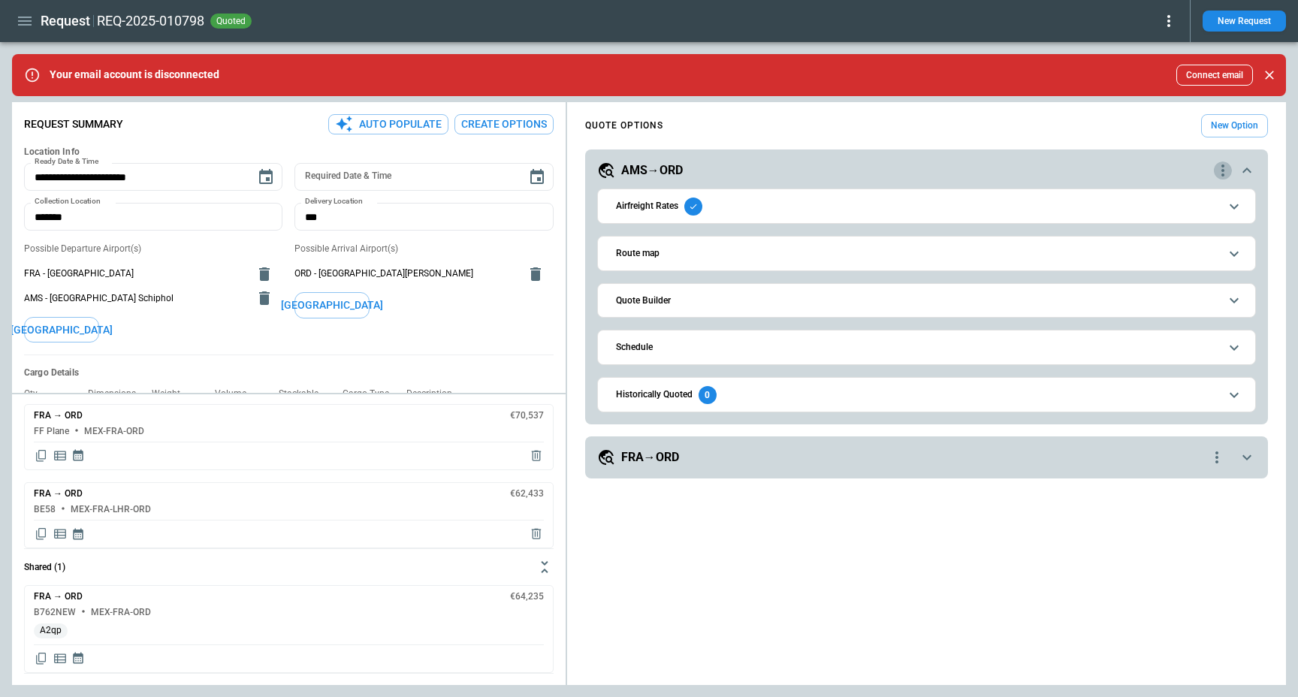
click at [1217, 168] on icon "quote-option-actions" at bounding box center [1223, 171] width 18 height 18
click at [1184, 261] on li "Delete Quote Option" at bounding box center [1166, 262] width 132 height 22
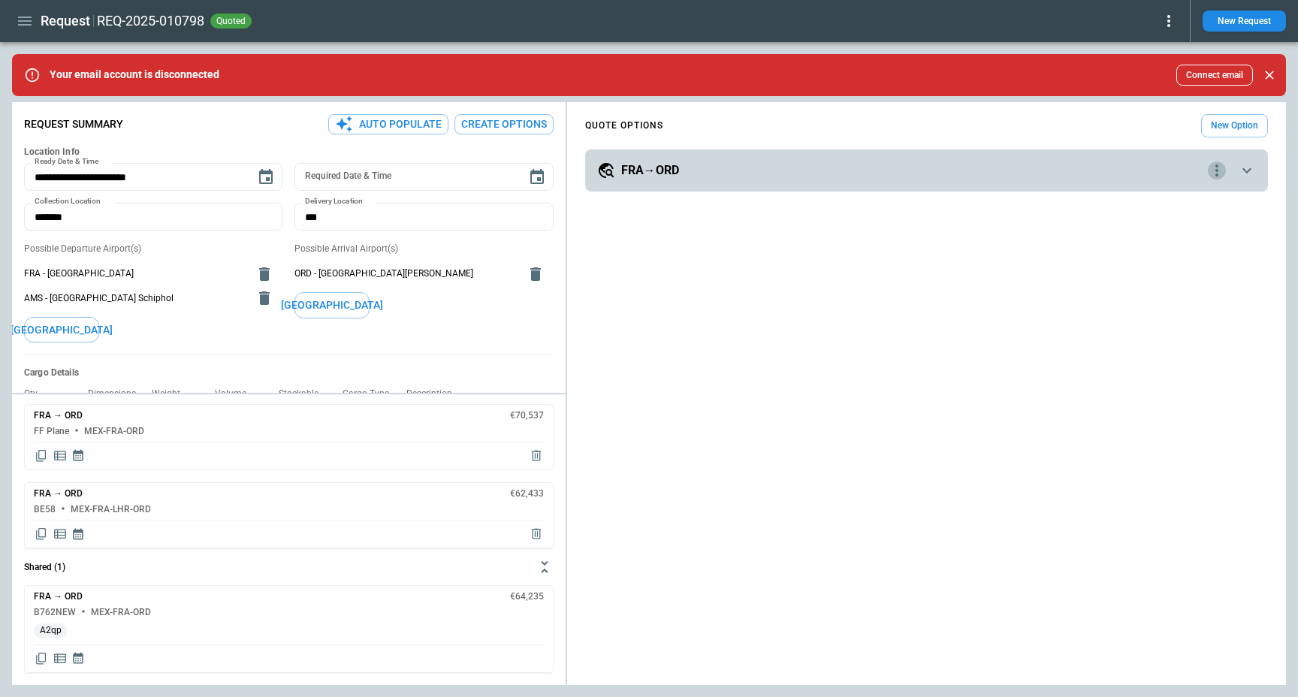
click at [1220, 166] on icon "quote-option-actions" at bounding box center [1217, 171] width 18 height 18
click at [1174, 265] on li "Delete Quote Option" at bounding box center [1160, 262] width 132 height 22
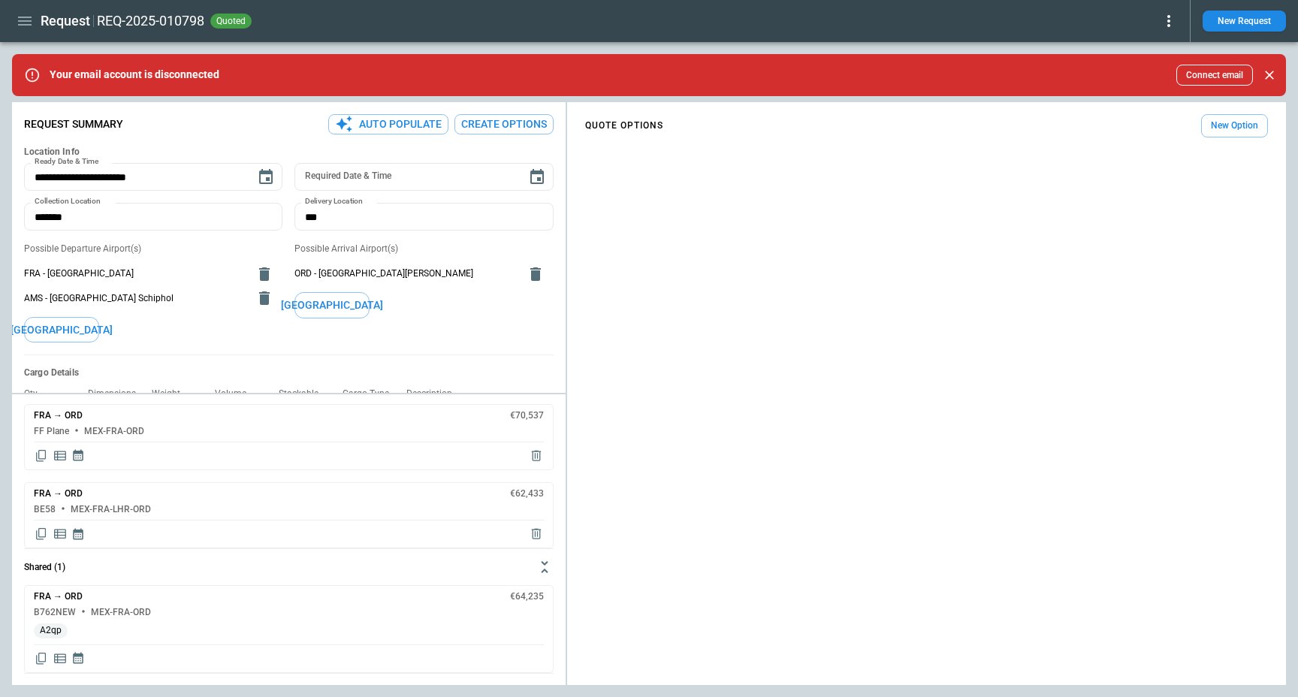
click at [698, 205] on div "QUOTE OPTIONS New Option" at bounding box center [926, 396] width 719 height 577
click at [503, 125] on button "Create Options" at bounding box center [504, 124] width 99 height 20
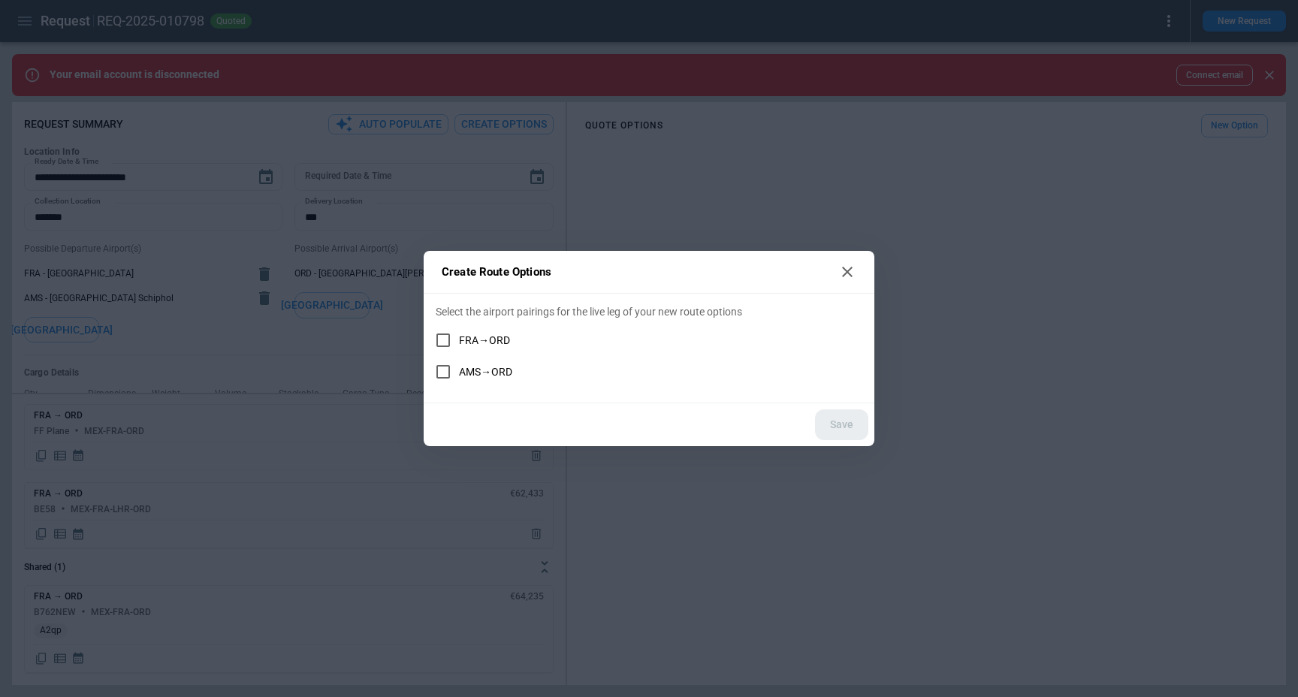
click at [482, 339] on span "FRA→ORD" at bounding box center [484, 340] width 51 height 13
click at [486, 375] on span "AMS→ORD" at bounding box center [485, 372] width 53 height 13
click at [865, 424] on button "Save" at bounding box center [841, 425] width 53 height 31
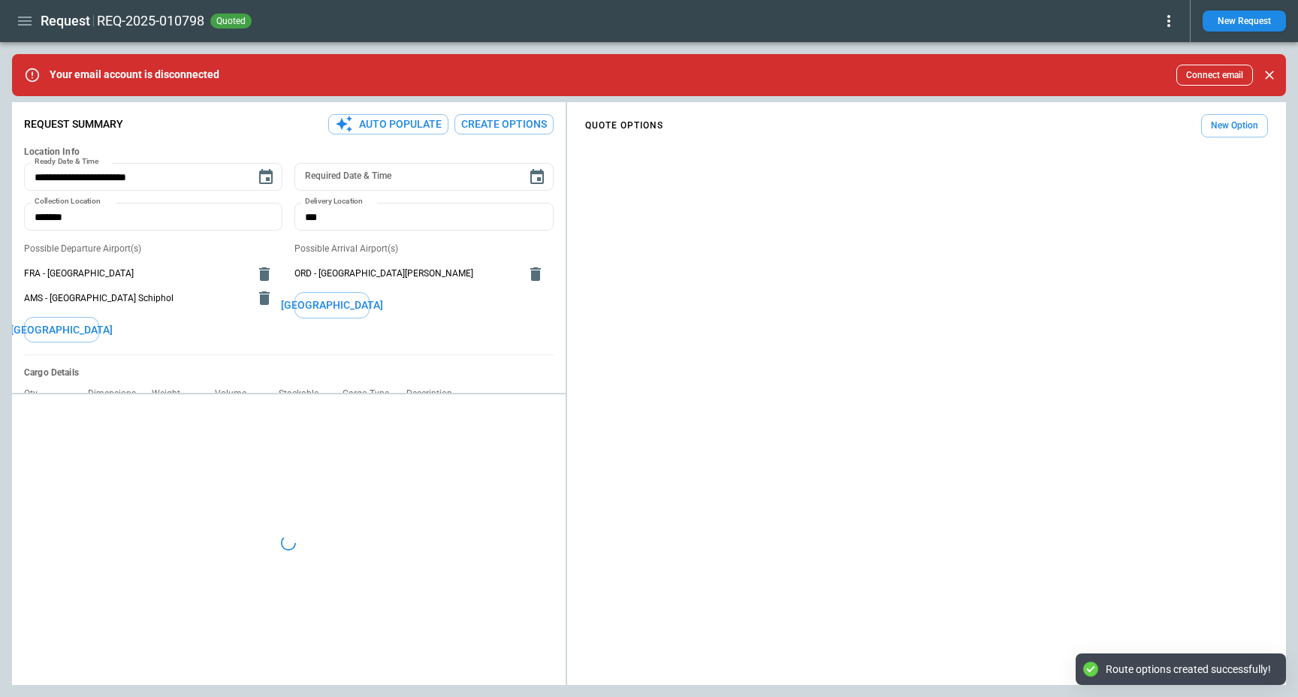
type textarea "*"
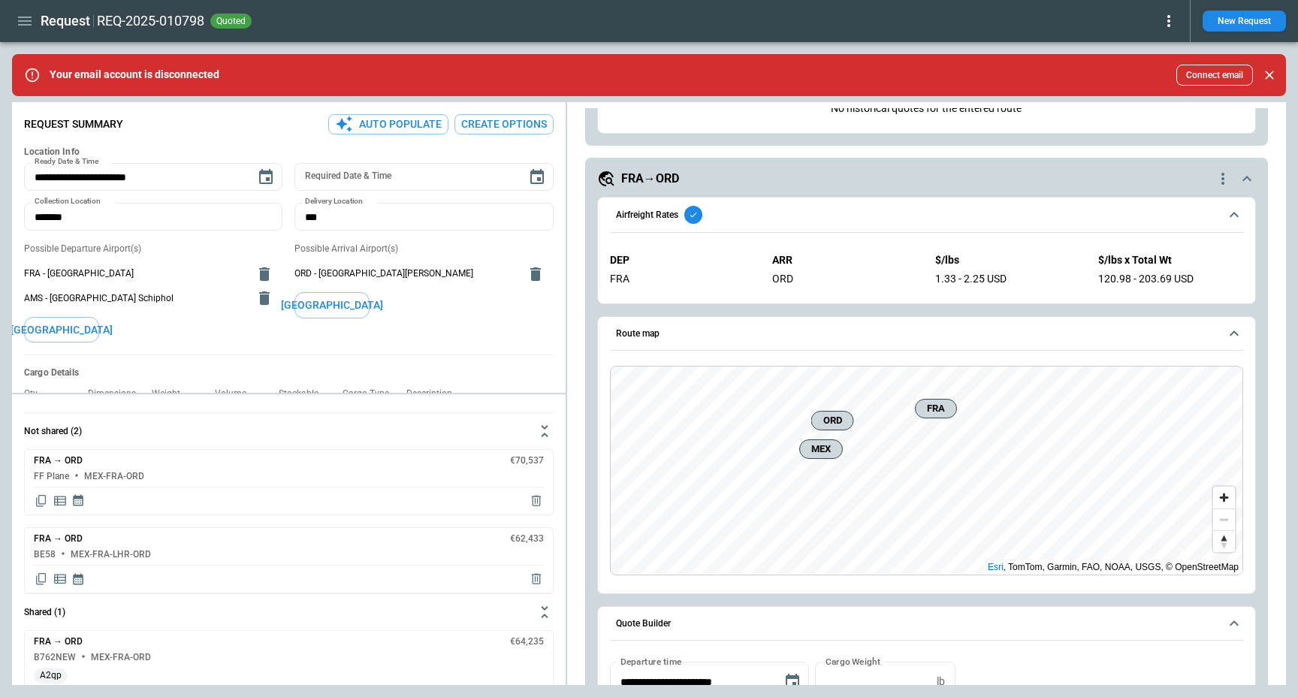
scroll to position [1429, 0]
click at [709, 175] on div "FRA→ORD" at bounding box center [905, 180] width 617 height 18
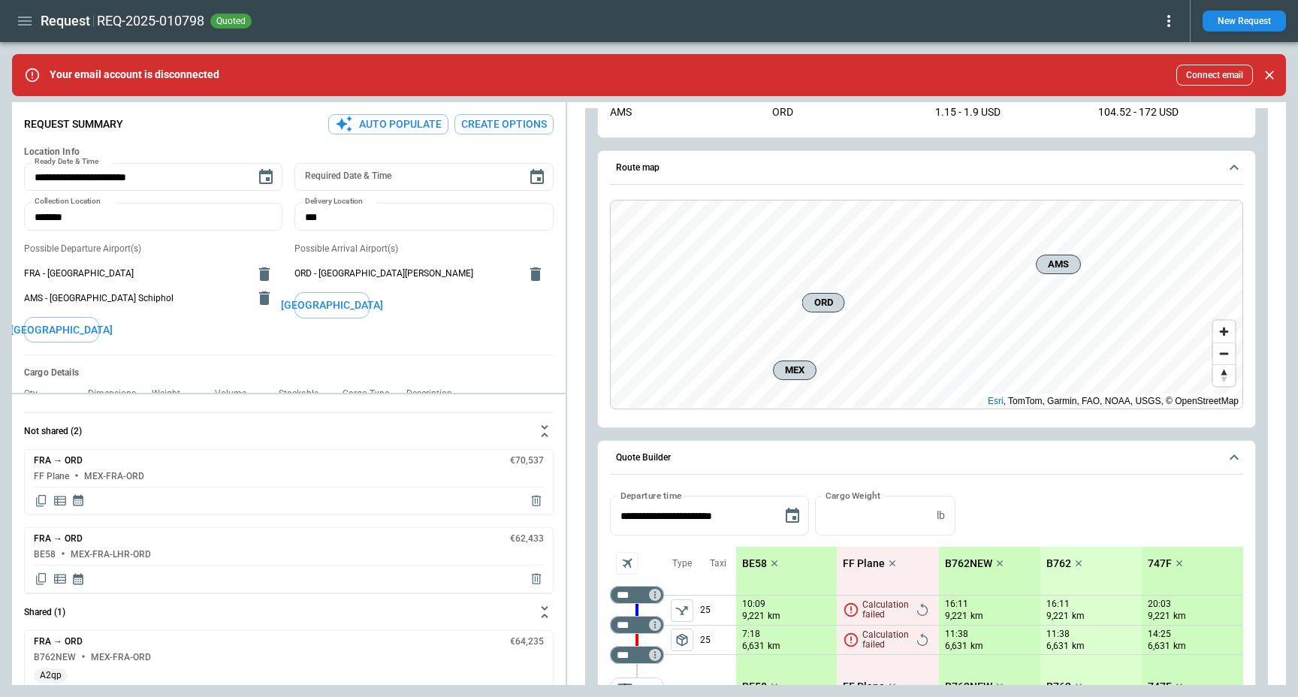
scroll to position [0, 0]
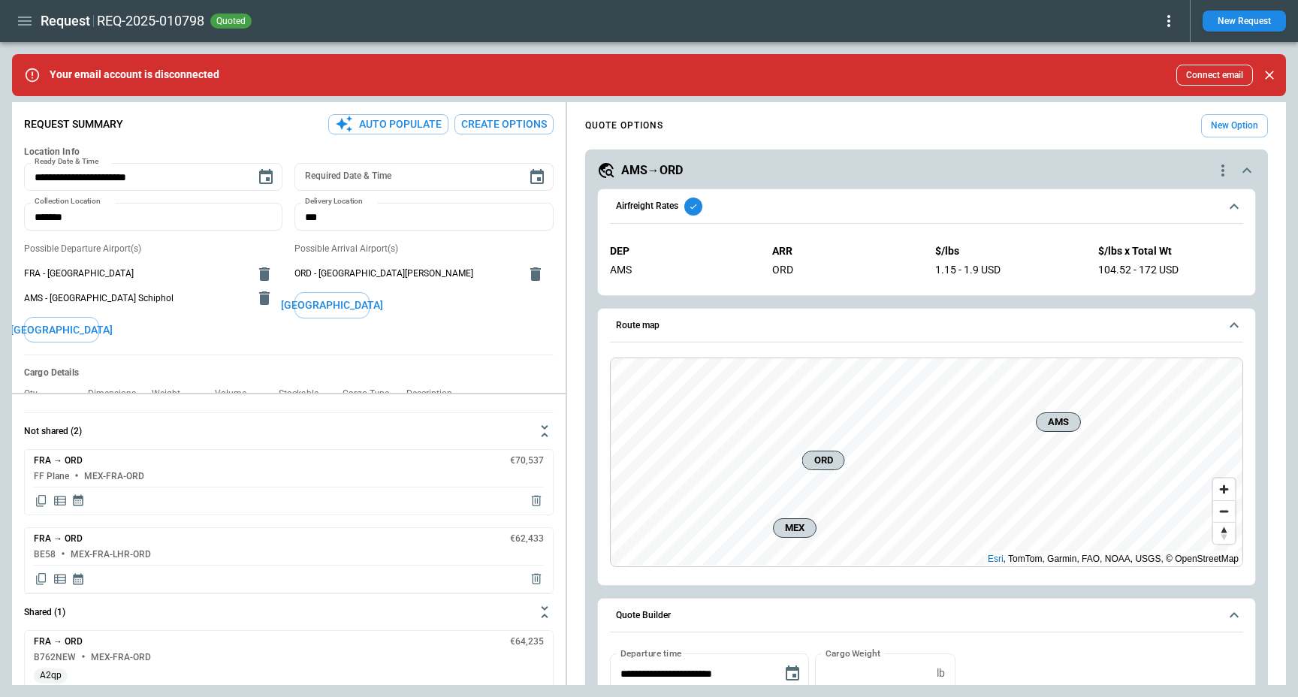
click at [797, 168] on div "AMS→ORD" at bounding box center [905, 171] width 617 height 18
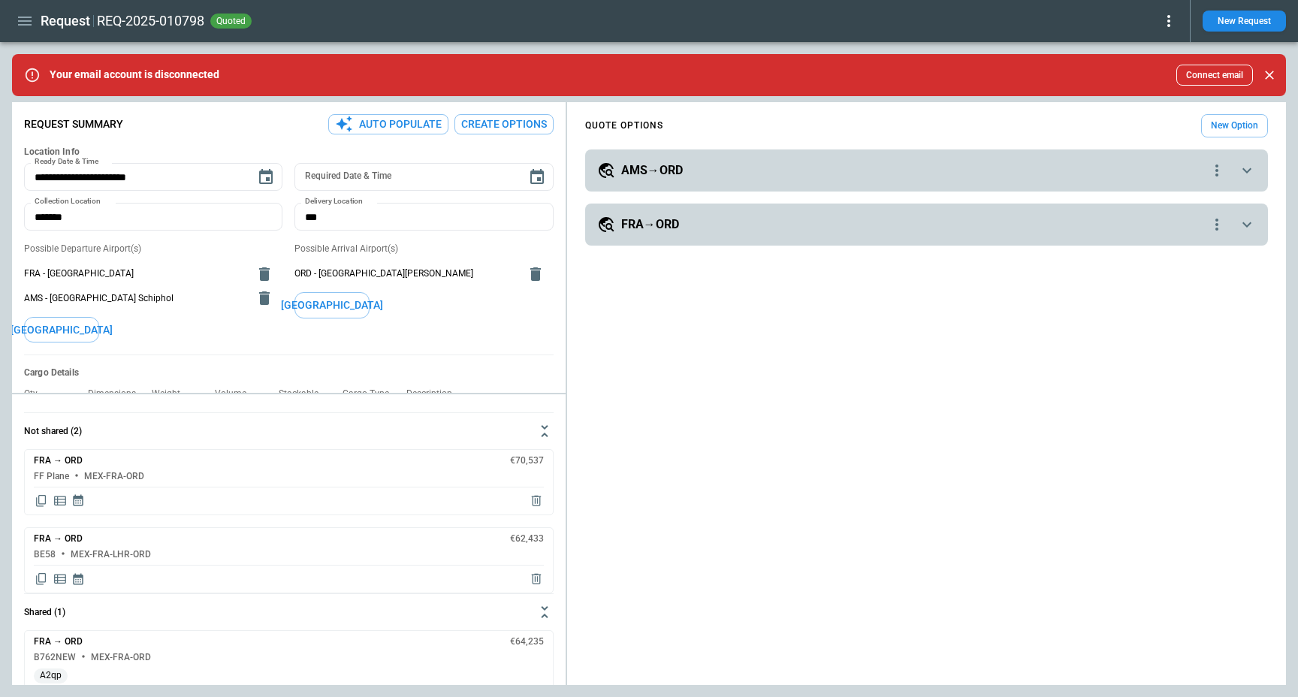
click at [643, 174] on h5 "AMS→ORD" at bounding box center [652, 170] width 62 height 17
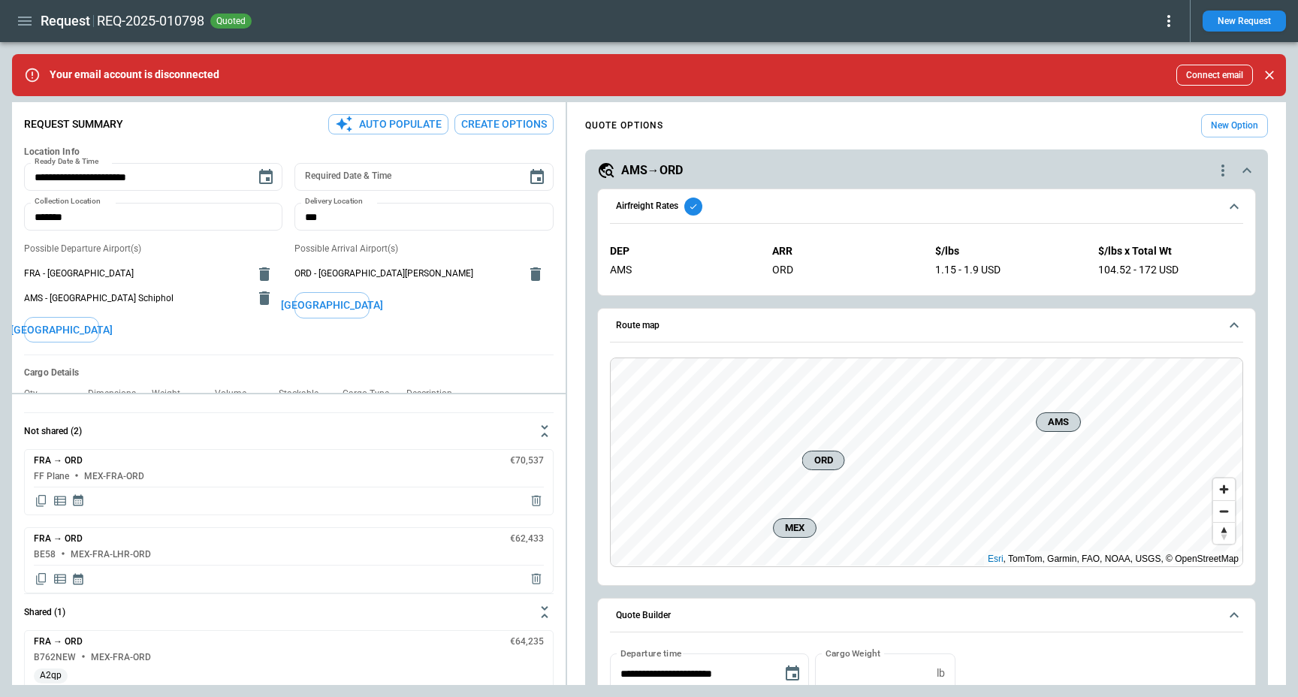
click at [805, 210] on span "Airfreight Rates" at bounding box center [917, 207] width 603 height 18
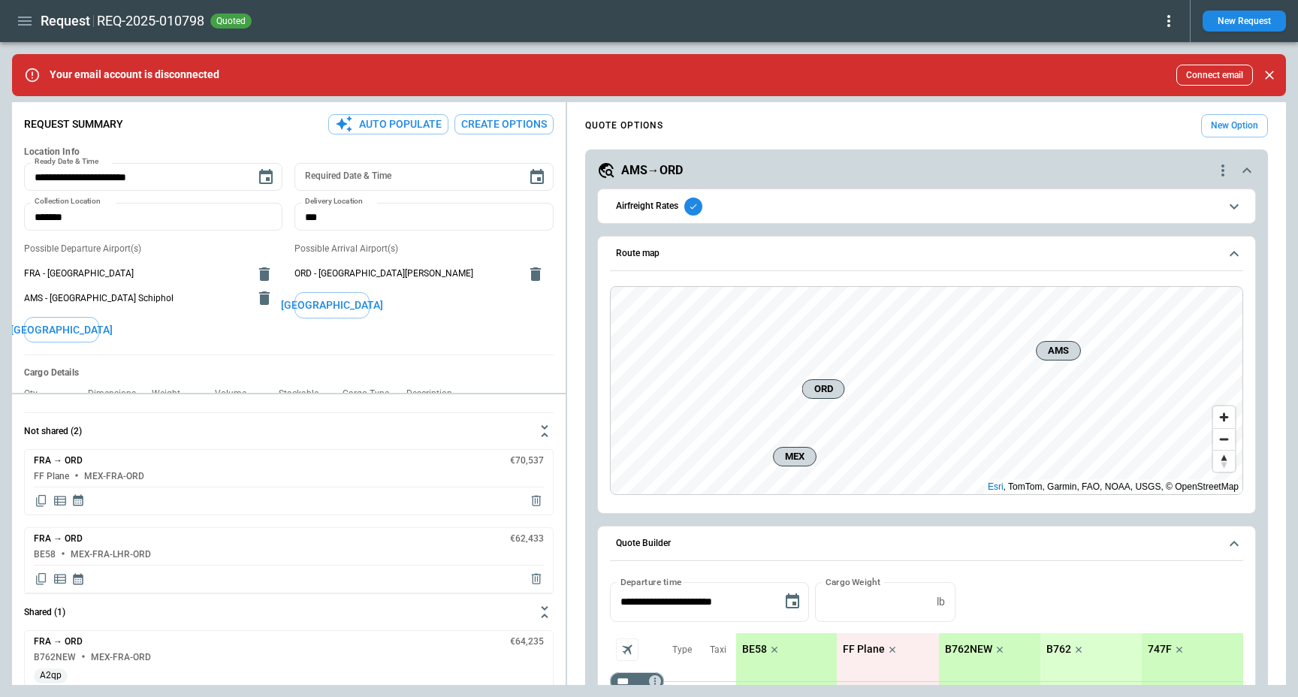
click at [723, 249] on span "Route map" at bounding box center [917, 254] width 603 height 10
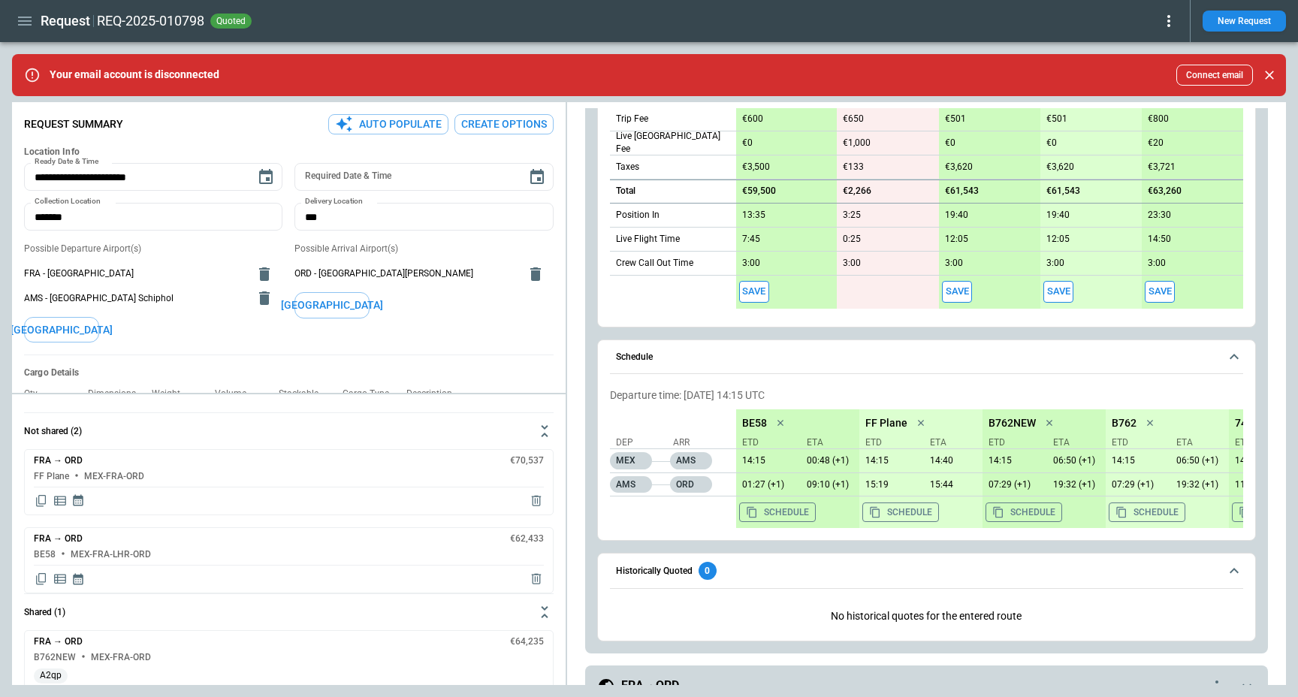
scroll to position [634, 0]
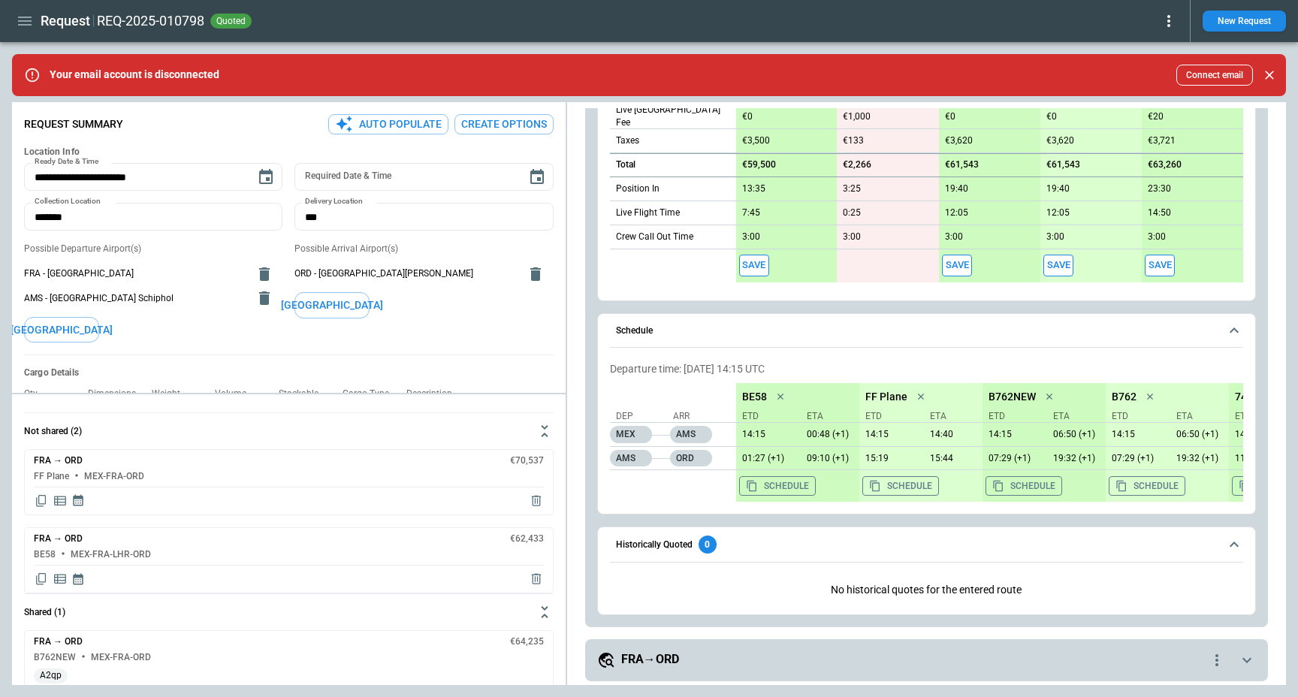
click at [738, 540] on span "Historically Quoted 0" at bounding box center [917, 545] width 603 height 18
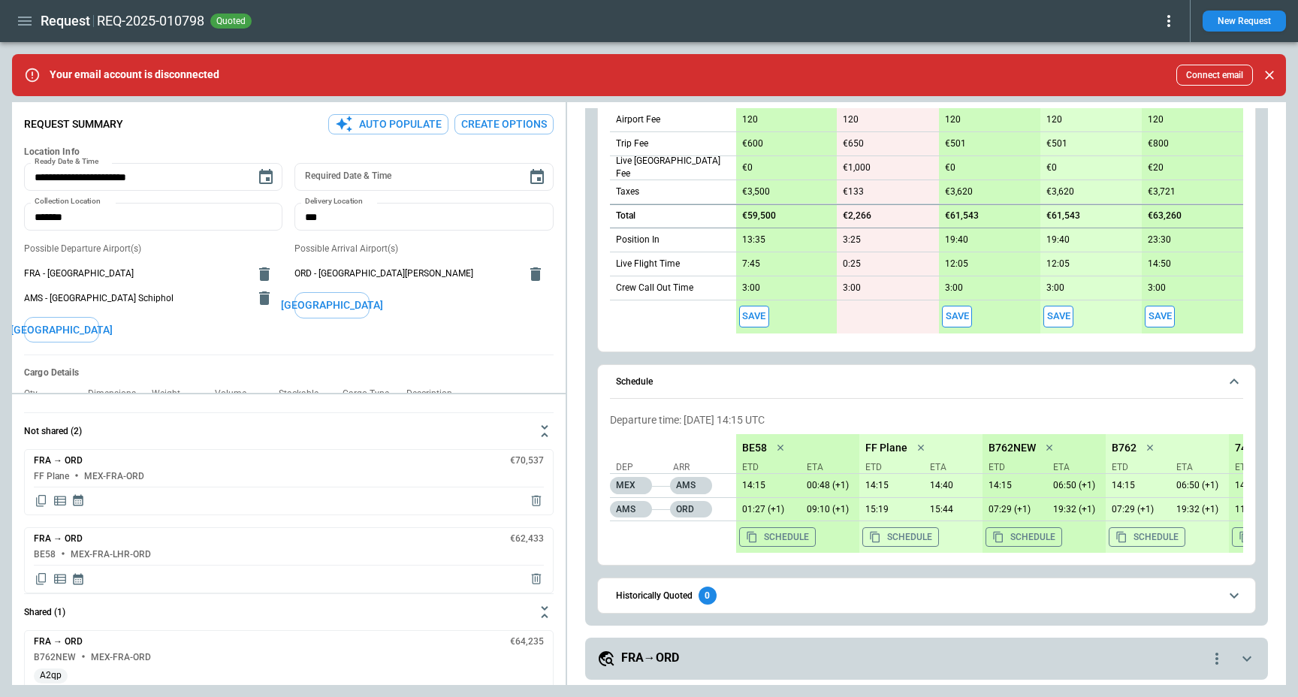
click at [754, 391] on button "Schedule" at bounding box center [926, 382] width 633 height 35
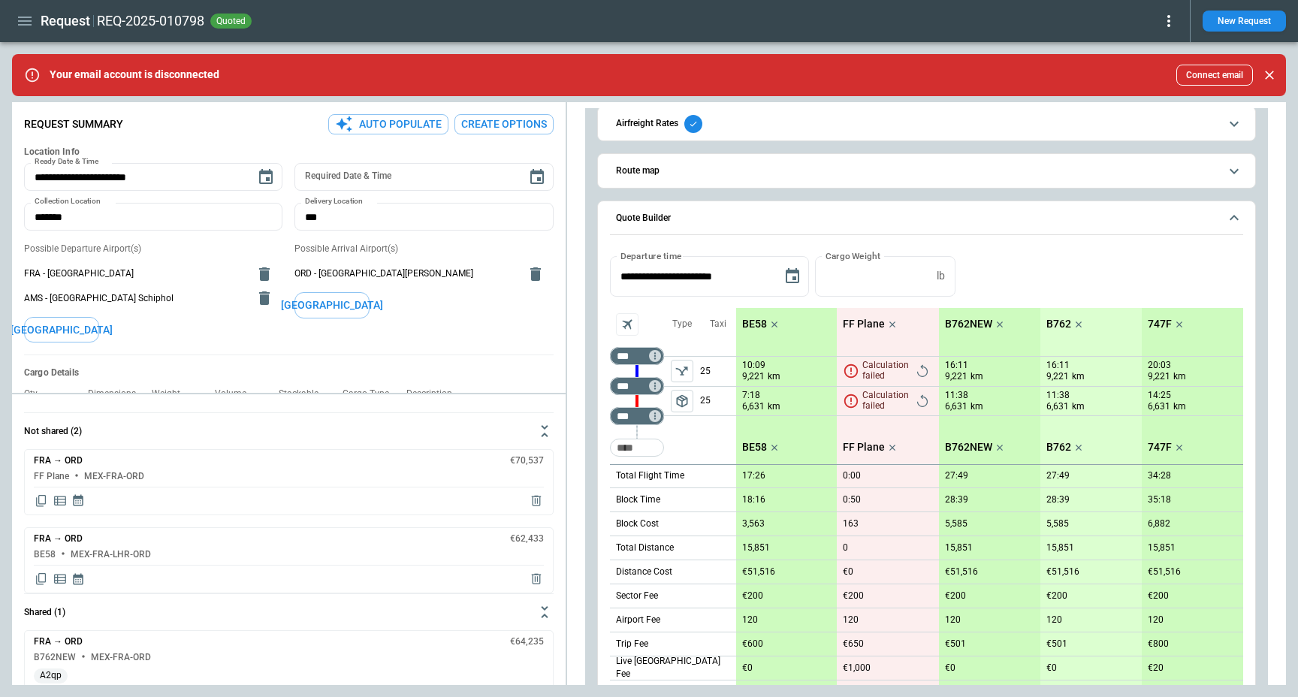
scroll to position [0, 0]
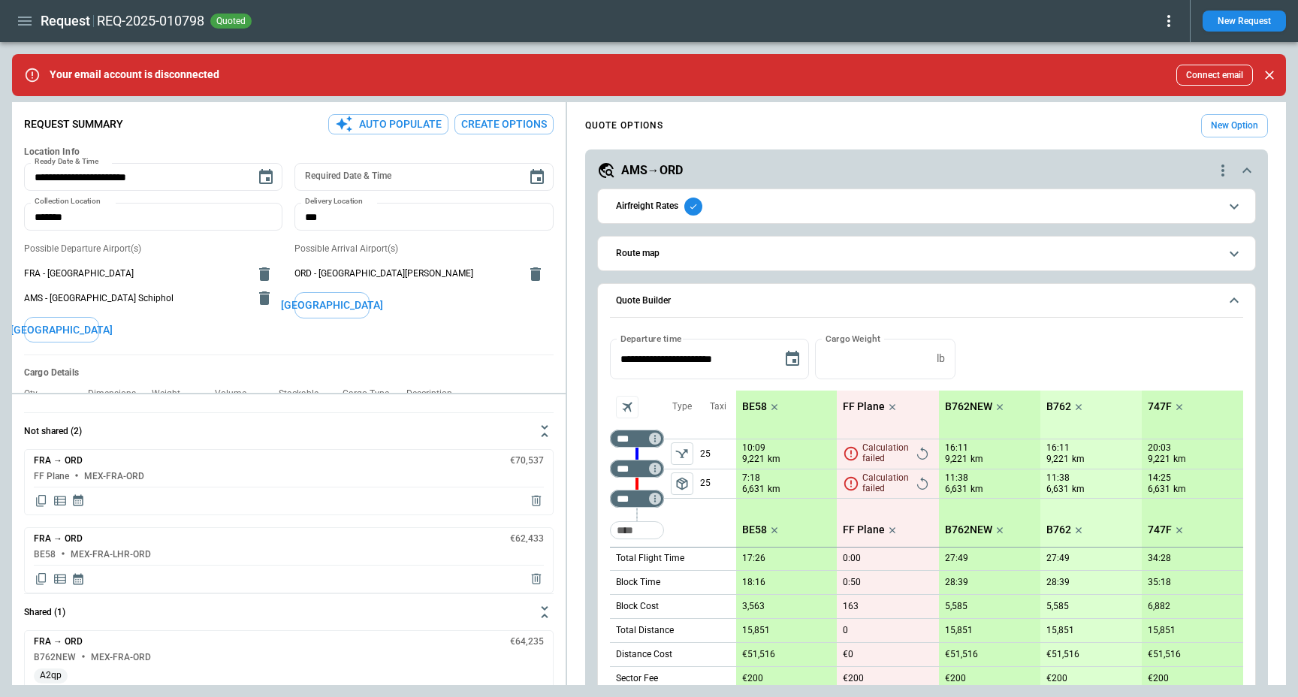
click at [793, 174] on div "AMS→ORD" at bounding box center [905, 171] width 617 height 18
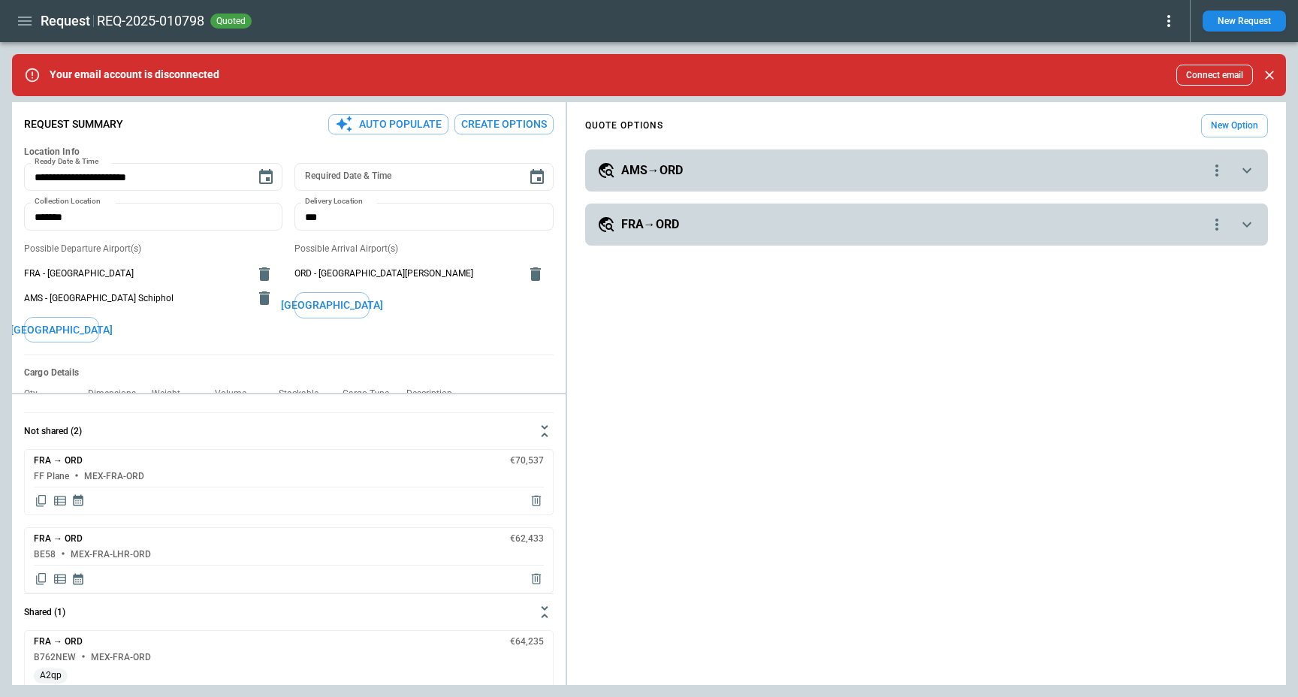
click at [762, 228] on div "FRA→ORD" at bounding box center [902, 225] width 611 height 18
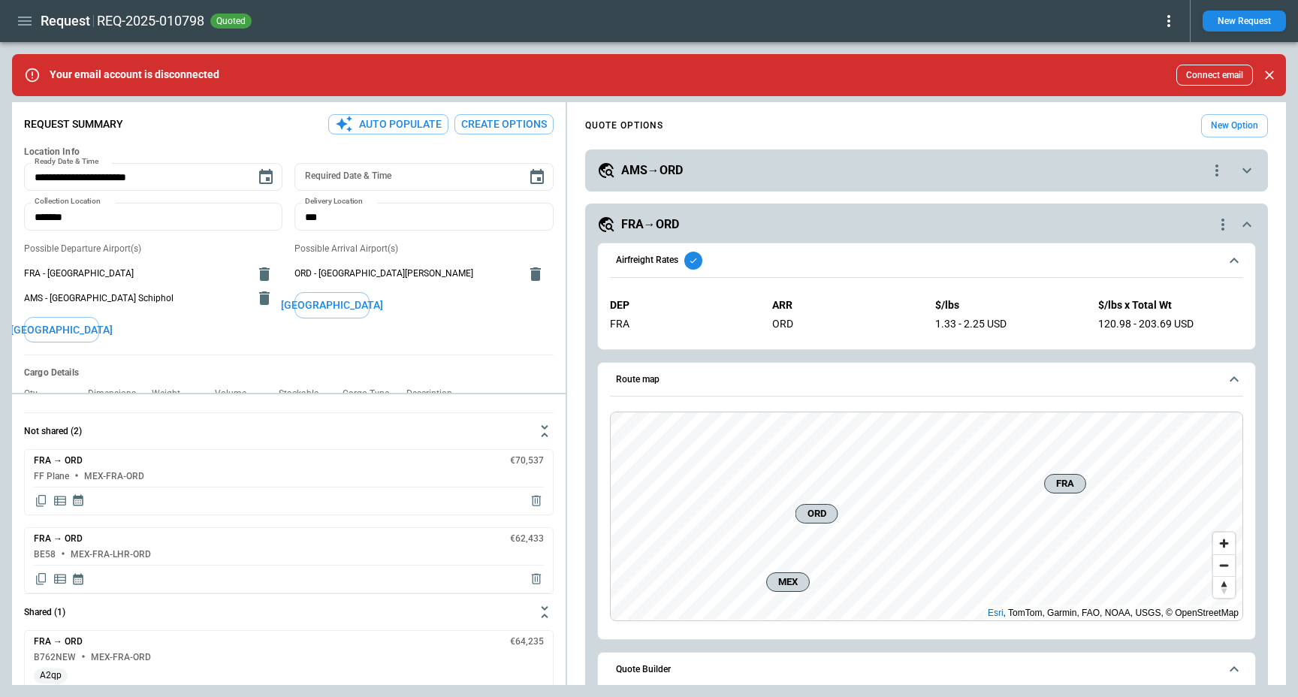
click at [778, 261] on span "Airfreight Rates" at bounding box center [917, 261] width 603 height 18
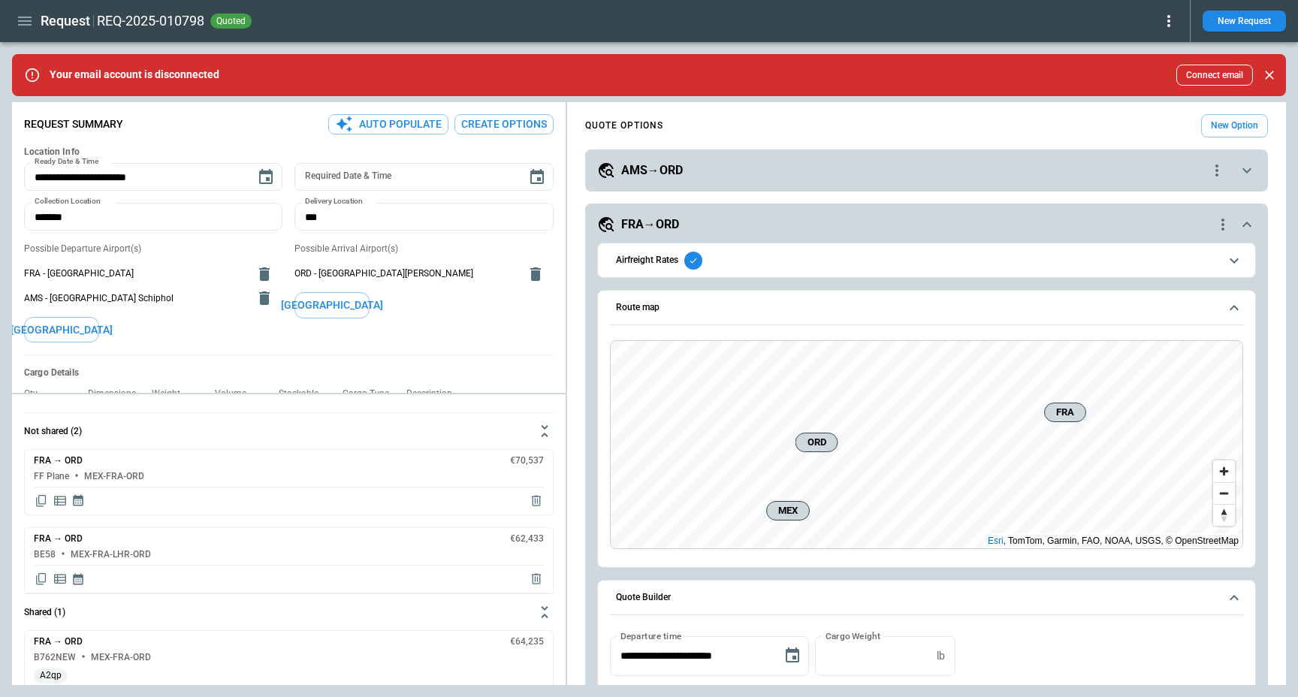
click at [817, 312] on span "Route map" at bounding box center [917, 308] width 603 height 10
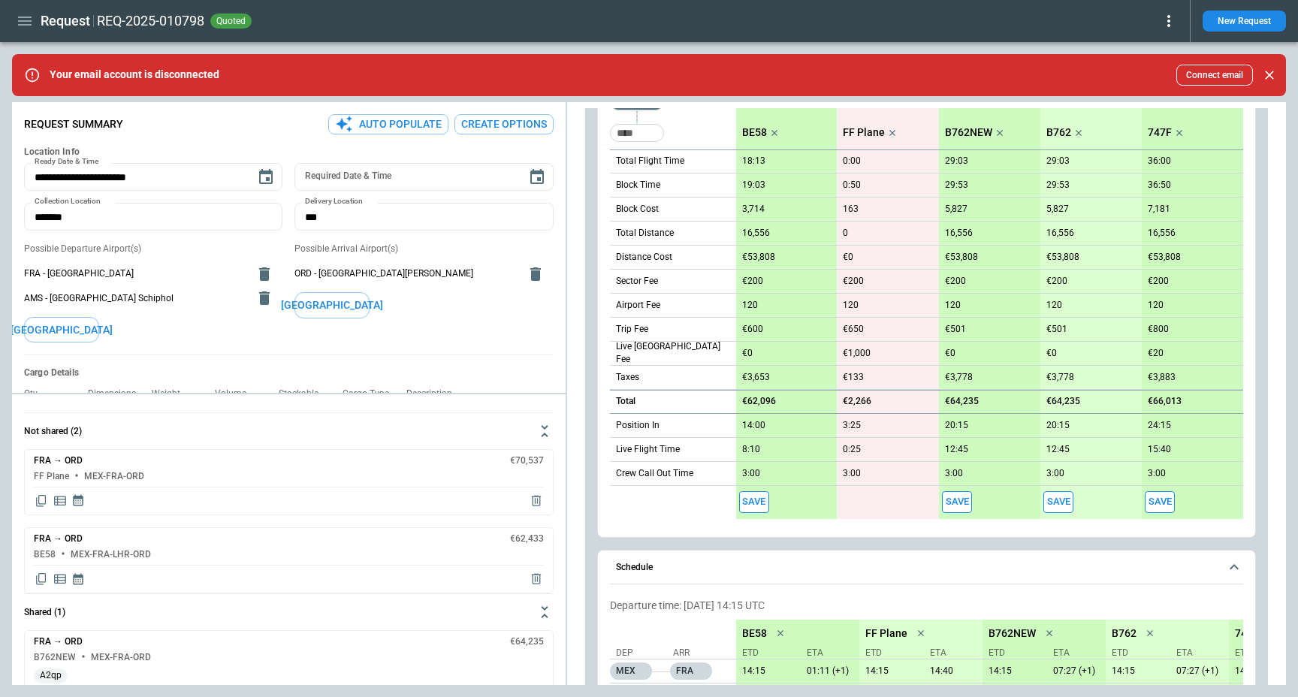
scroll to position [505, 0]
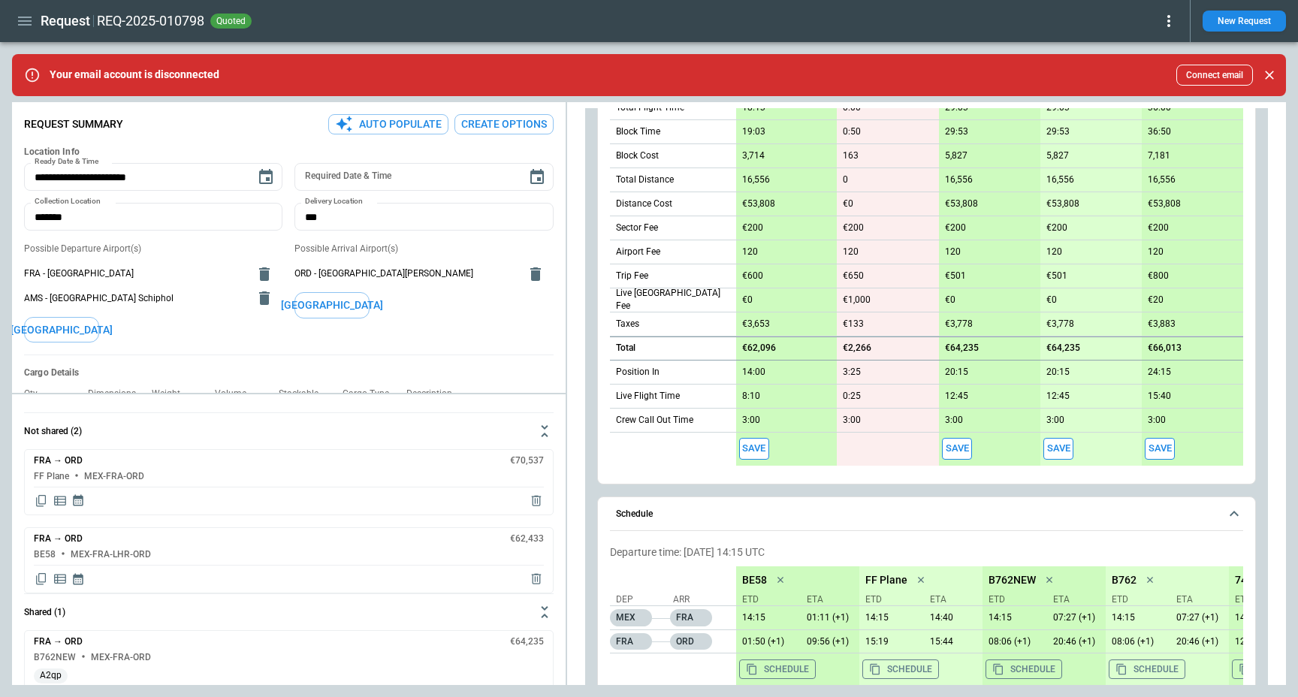
click at [819, 524] on button "Schedule" at bounding box center [926, 514] width 633 height 35
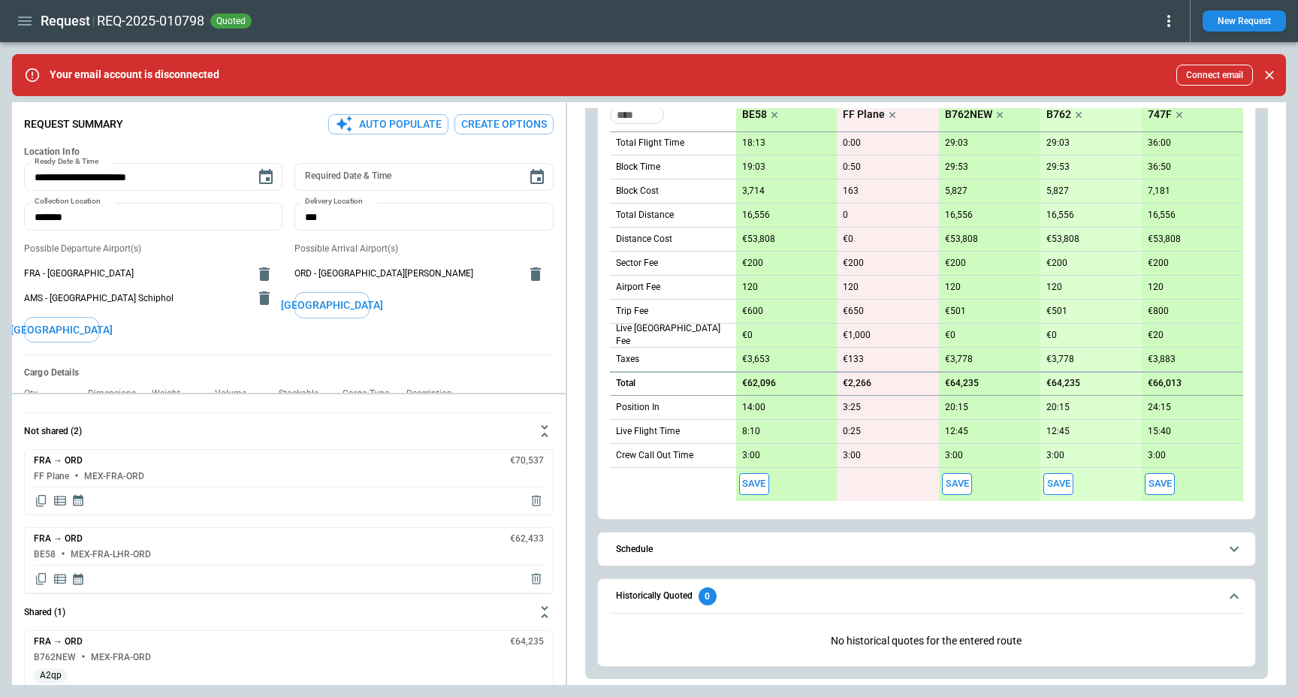
scroll to position [469, 0]
click at [633, 610] on button "Historically Quoted 0" at bounding box center [926, 597] width 633 height 35
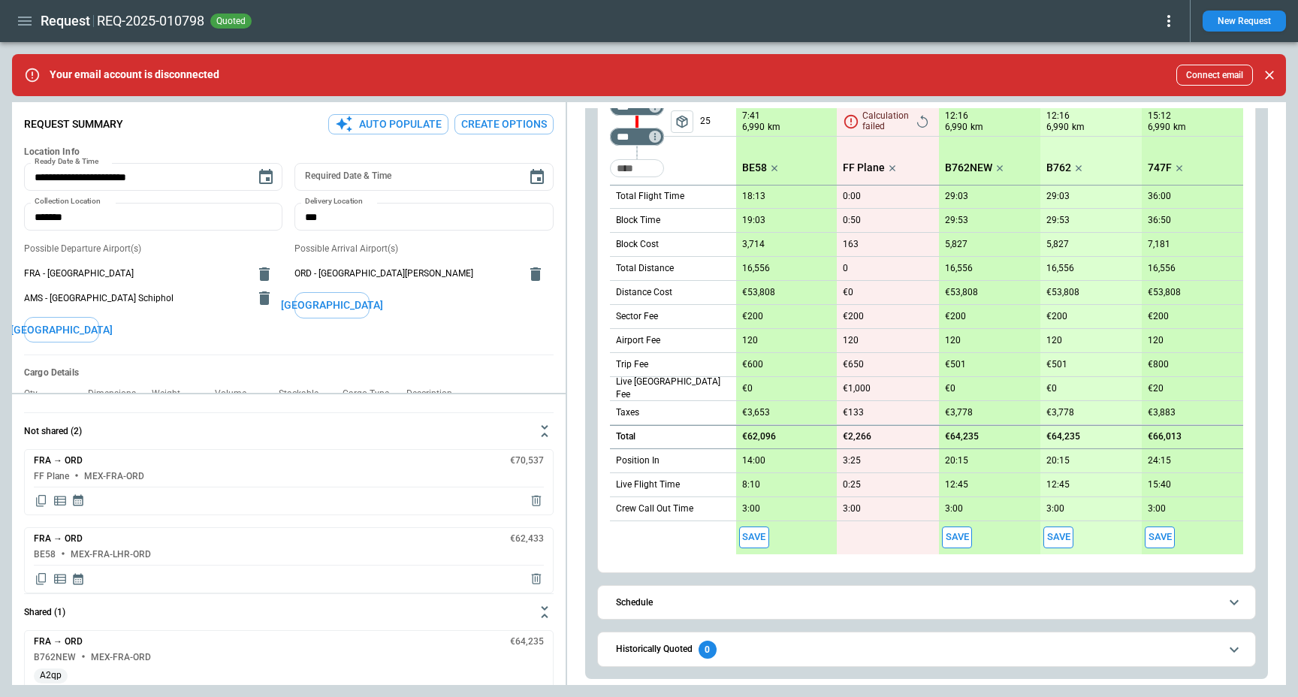
scroll to position [416, 0]
click at [589, 603] on div "**********" at bounding box center [926, 233] width 683 height 892
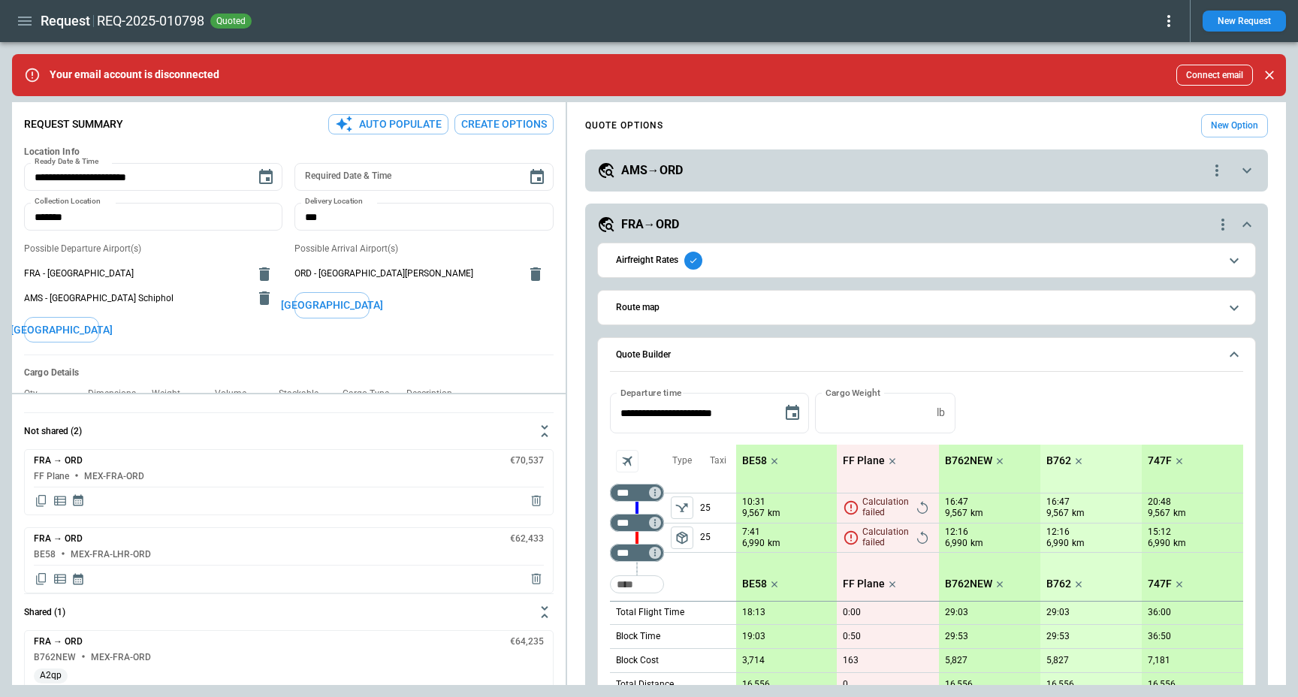
click at [808, 217] on div "FRA→ORD" at bounding box center [905, 225] width 617 height 18
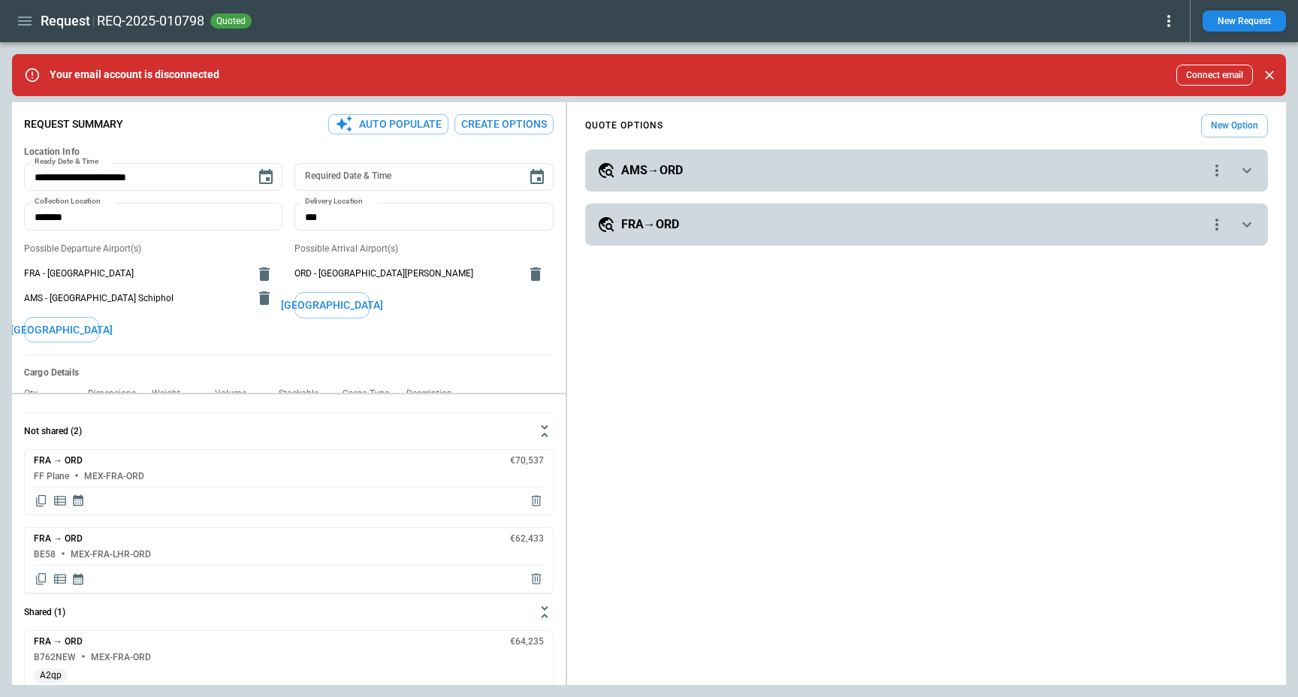
click at [838, 124] on div "QUOTE OPTIONS New Option" at bounding box center [926, 125] width 683 height 23
